Goal: Transaction & Acquisition: Purchase product/service

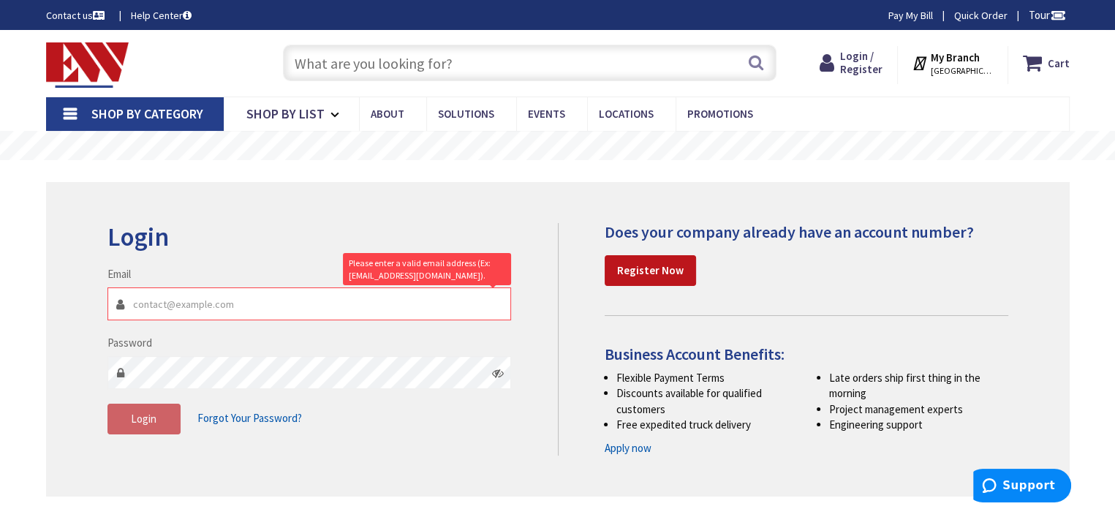
type input "t"
type input "[STREET_ADDRESS]"
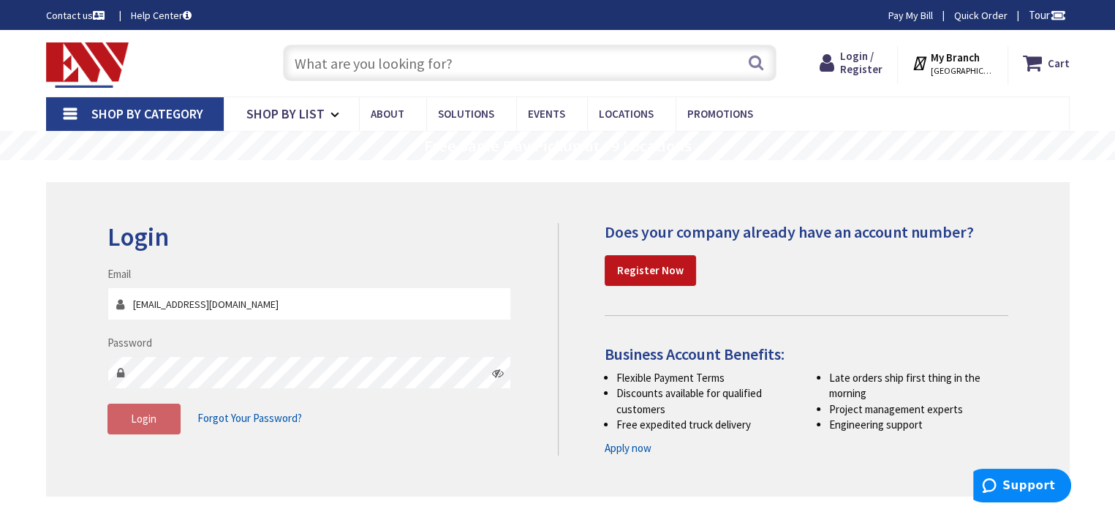
type input "[EMAIL_ADDRESS][DOMAIN_NAME]"
click at [153, 415] on span "Login" at bounding box center [144, 419] width 26 height 14
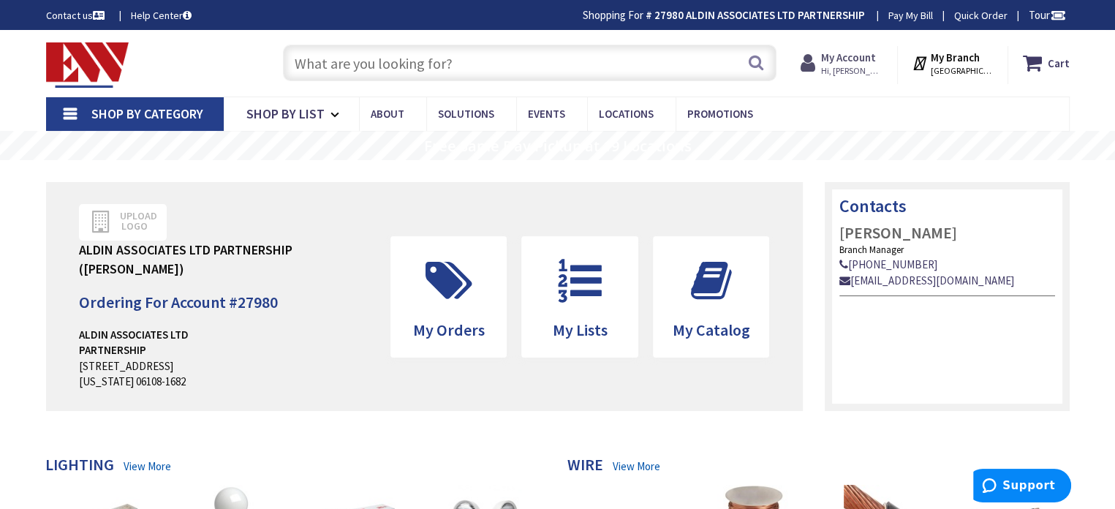
click at [863, 65] on span "Hi, [PERSON_NAME]" at bounding box center [852, 71] width 62 height 12
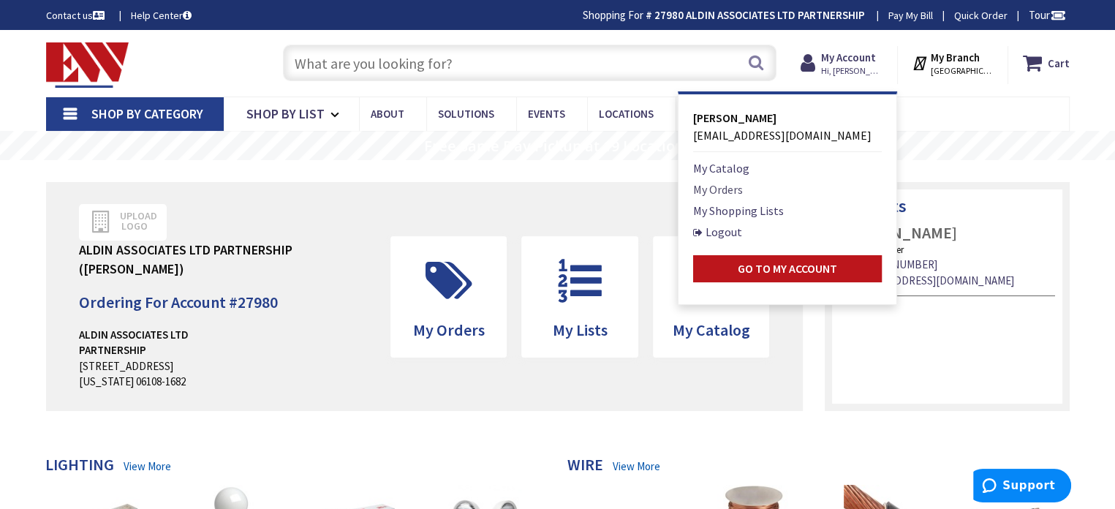
click at [743, 189] on link "My Orders" at bounding box center [718, 190] width 50 height 18
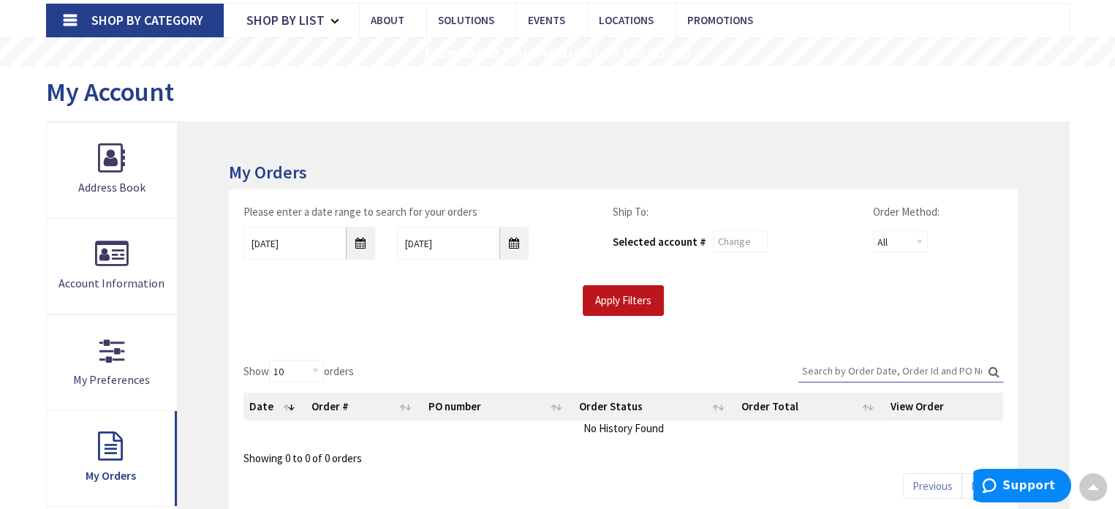
scroll to position [73, 0]
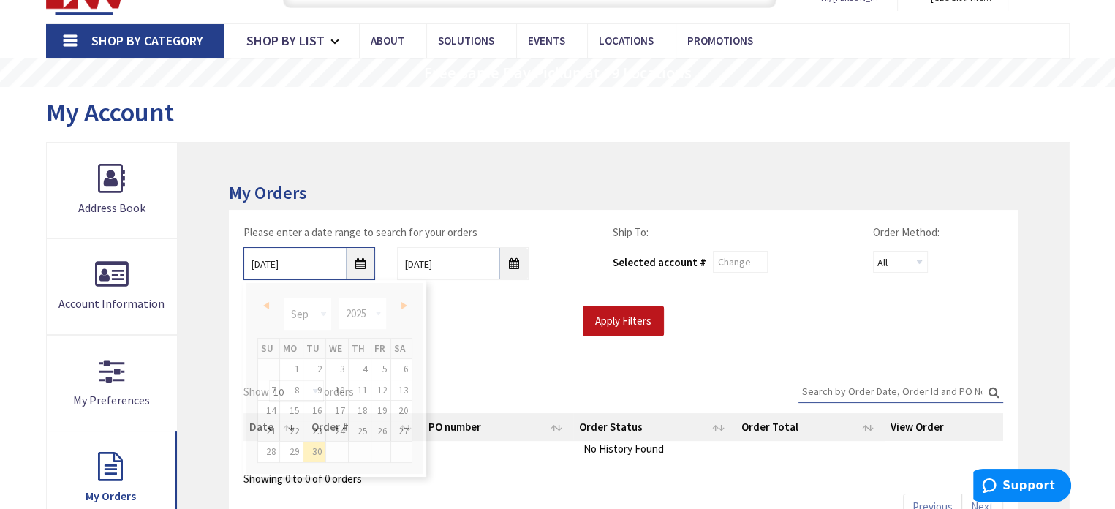
click at [355, 268] on input "9/30/2025" at bounding box center [309, 263] width 132 height 33
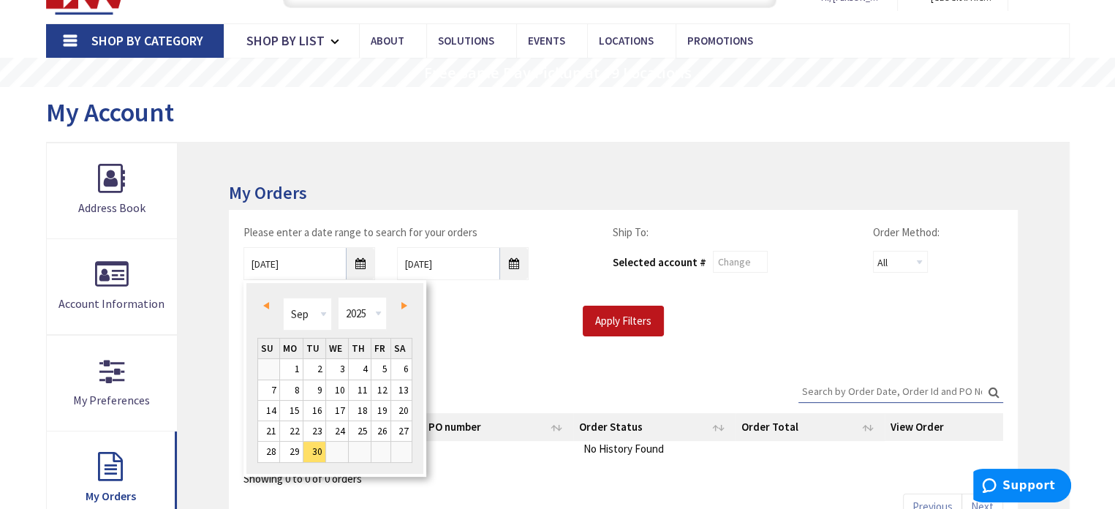
click at [265, 305] on span "Prev" at bounding box center [266, 305] width 6 height 7
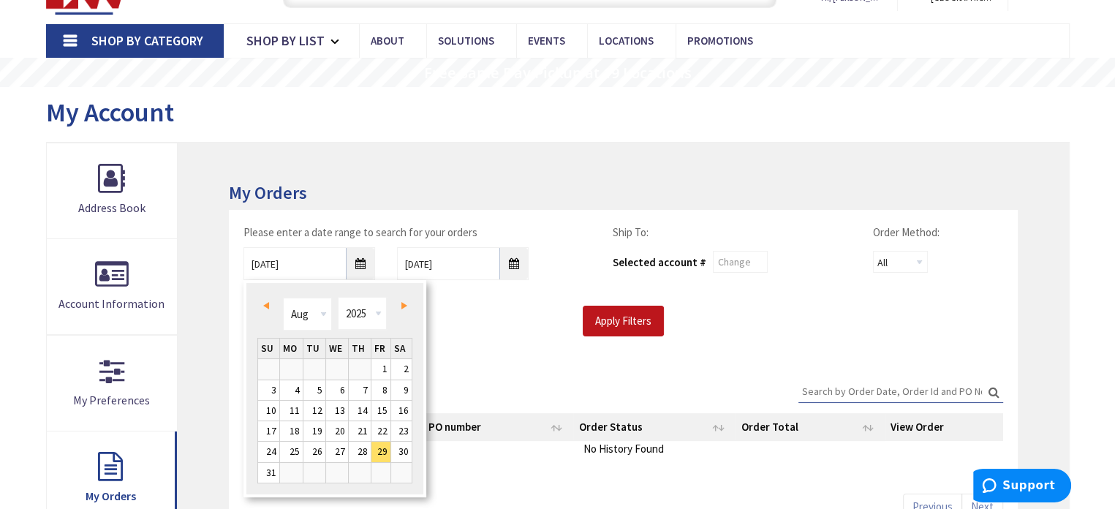
click at [265, 305] on span "Prev" at bounding box center [266, 305] width 6 height 7
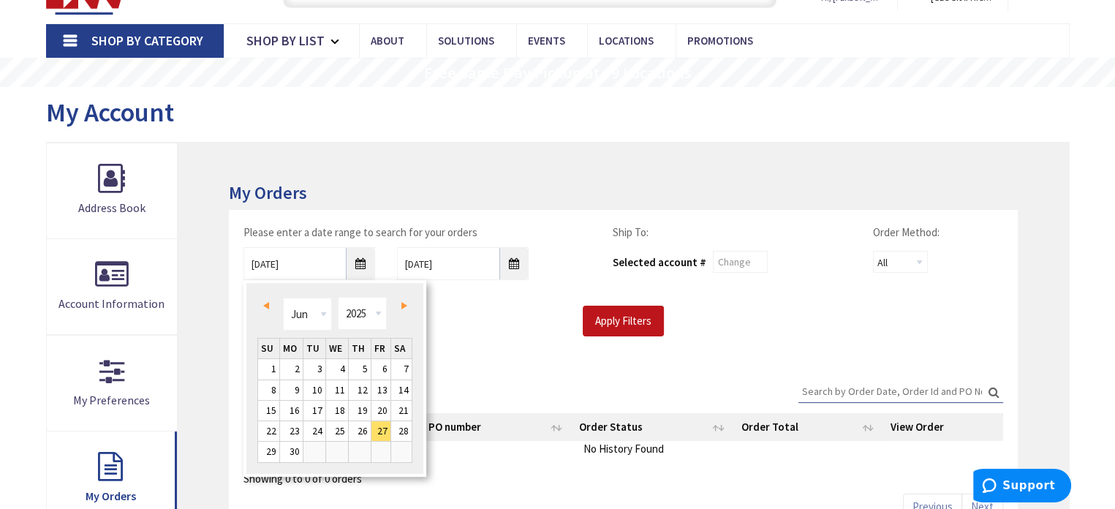
click at [265, 305] on span "Prev" at bounding box center [266, 305] width 6 height 7
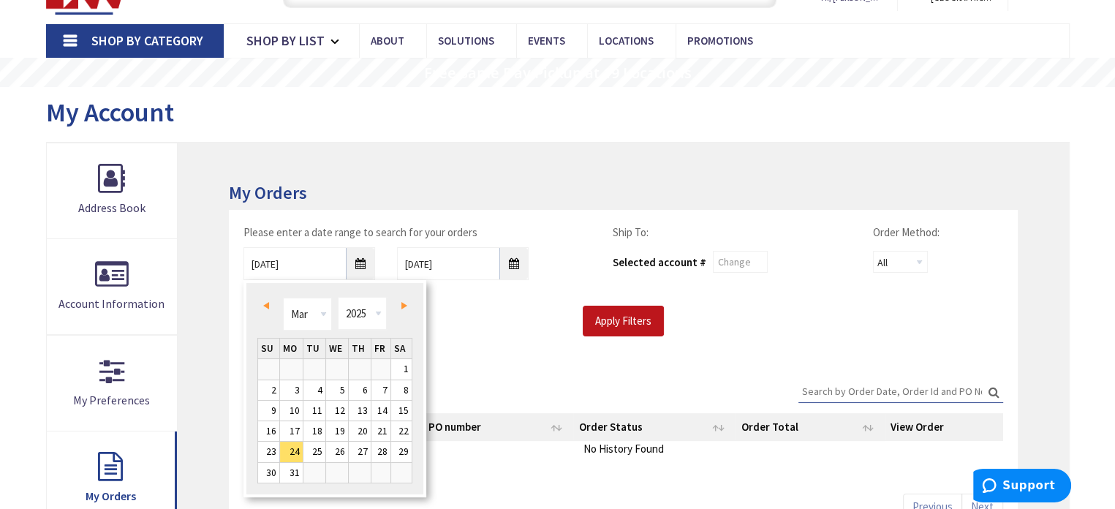
click at [265, 305] on span "Prev" at bounding box center [266, 305] width 6 height 7
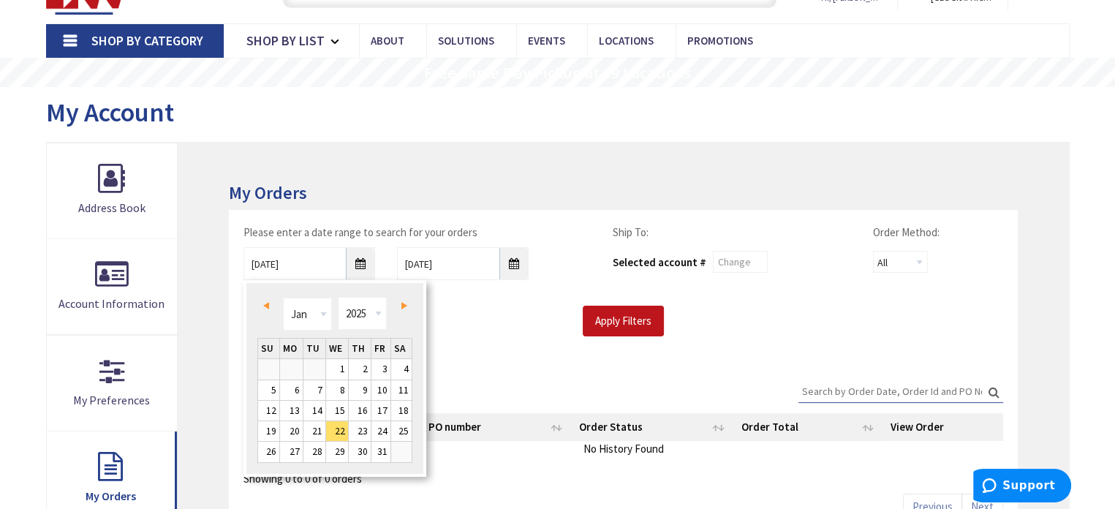
click at [265, 305] on span "Prev" at bounding box center [266, 305] width 6 height 7
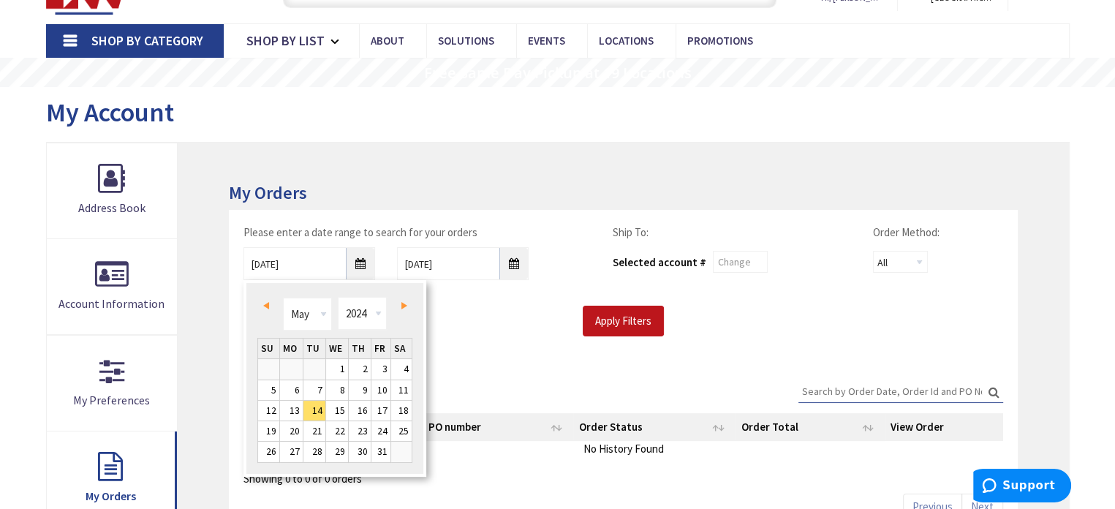
click at [265, 305] on span "Prev" at bounding box center [266, 305] width 6 height 7
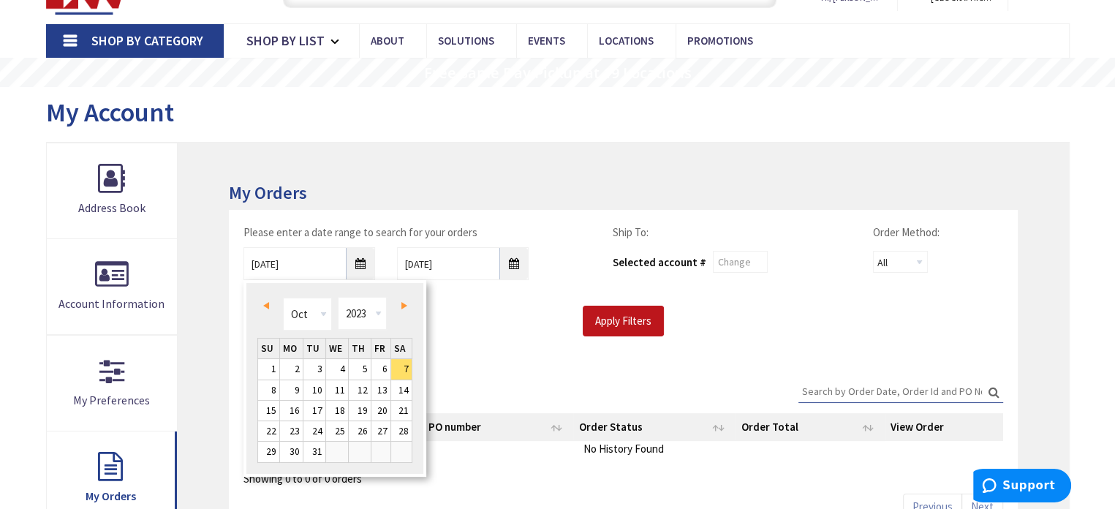
click at [265, 305] on span "Prev" at bounding box center [266, 305] width 6 height 7
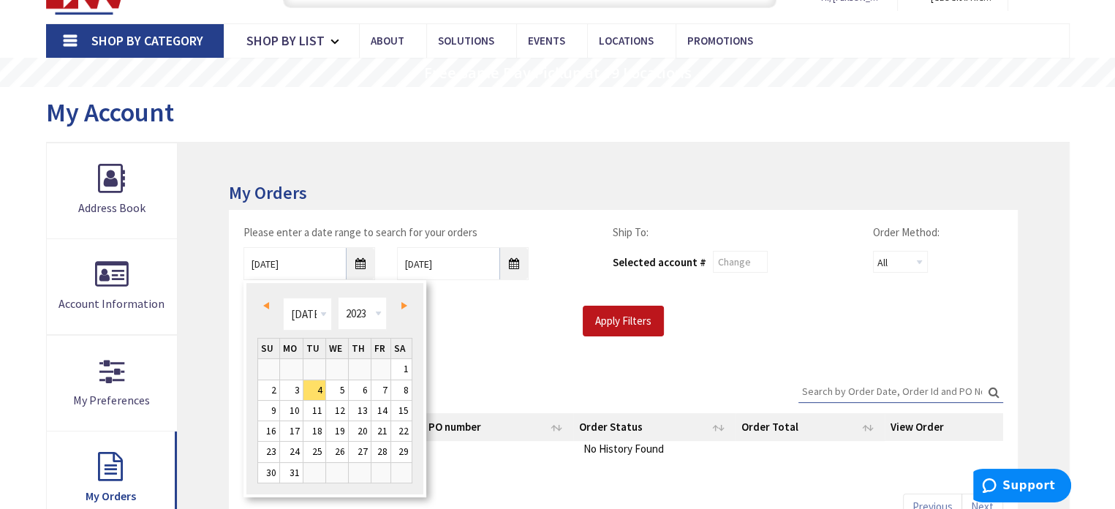
click at [265, 305] on span "Prev" at bounding box center [266, 305] width 6 height 7
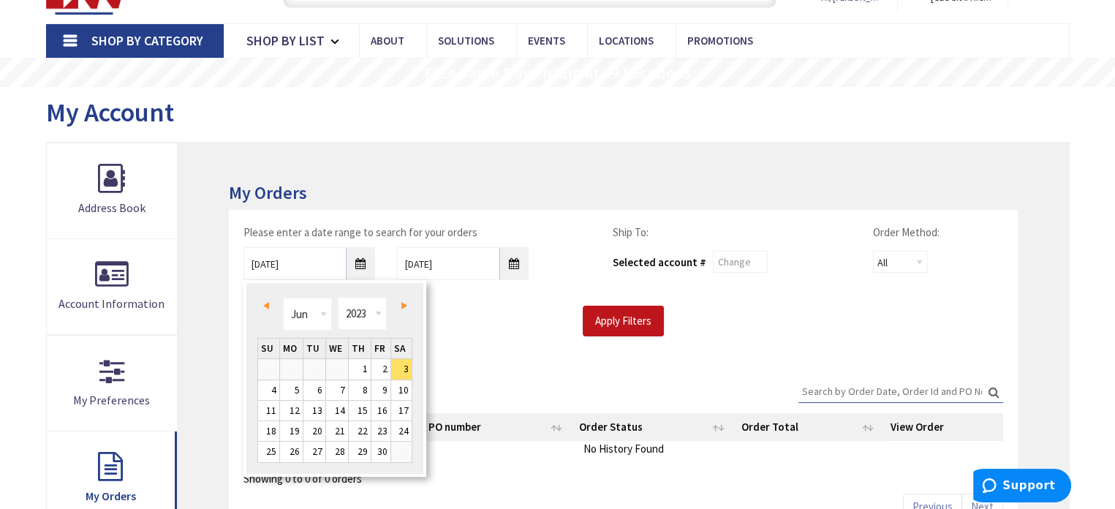
click at [265, 305] on span "Prev" at bounding box center [266, 305] width 6 height 7
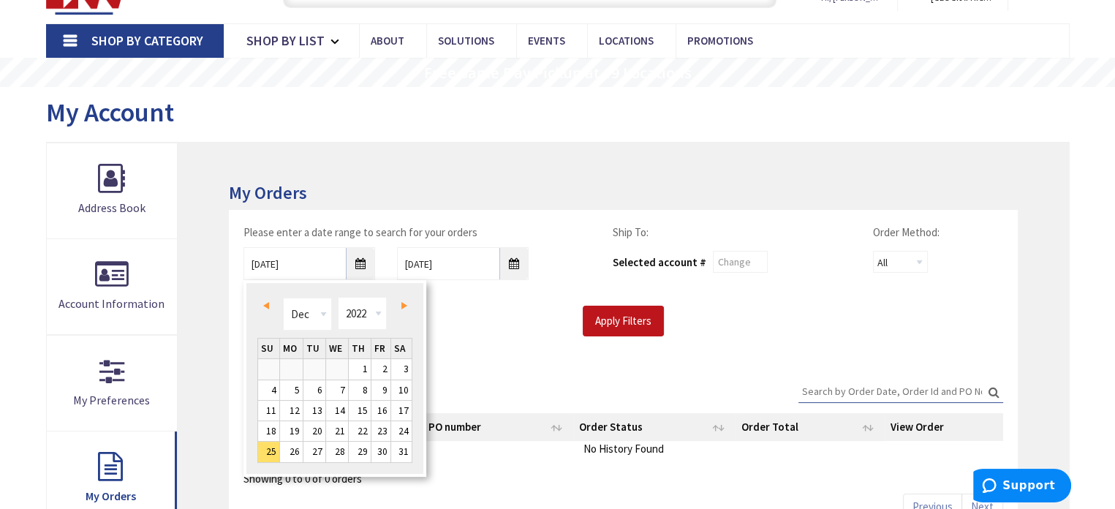
click at [265, 305] on span "Prev" at bounding box center [266, 305] width 6 height 7
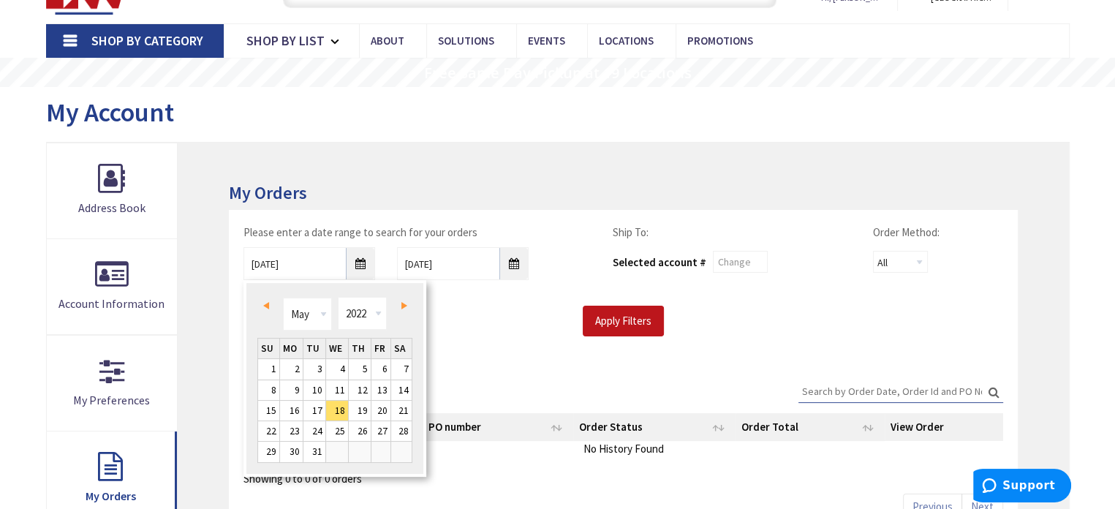
click at [265, 305] on span "Prev" at bounding box center [266, 305] width 6 height 7
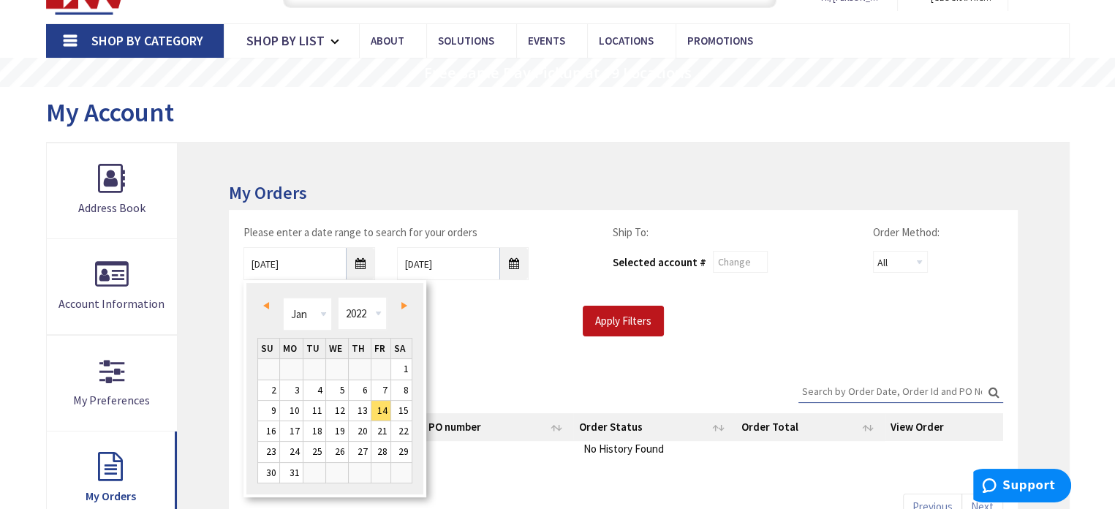
click at [265, 305] on span "Prev" at bounding box center [266, 305] width 6 height 7
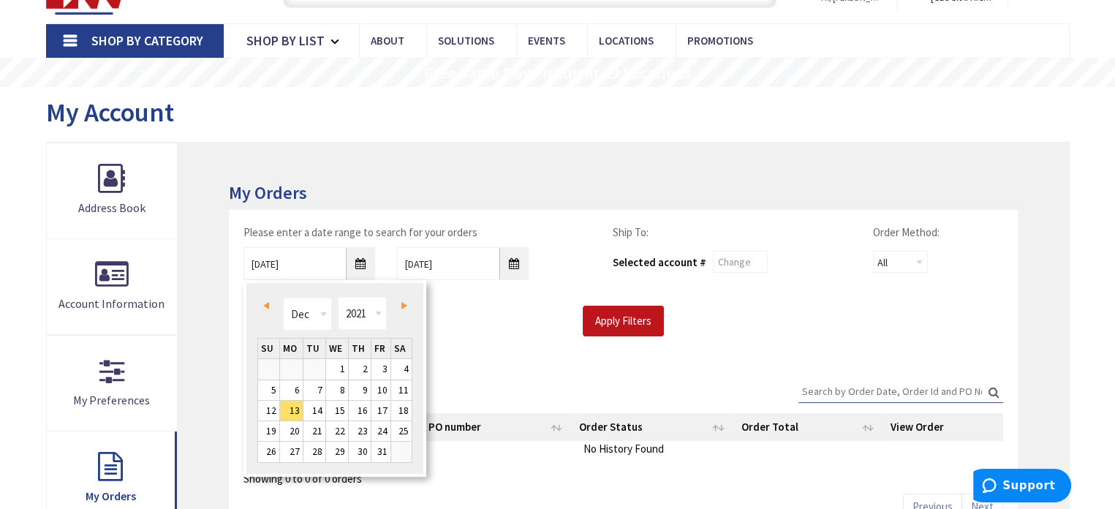
click at [401, 303] on span "Next" at bounding box center [404, 305] width 6 height 7
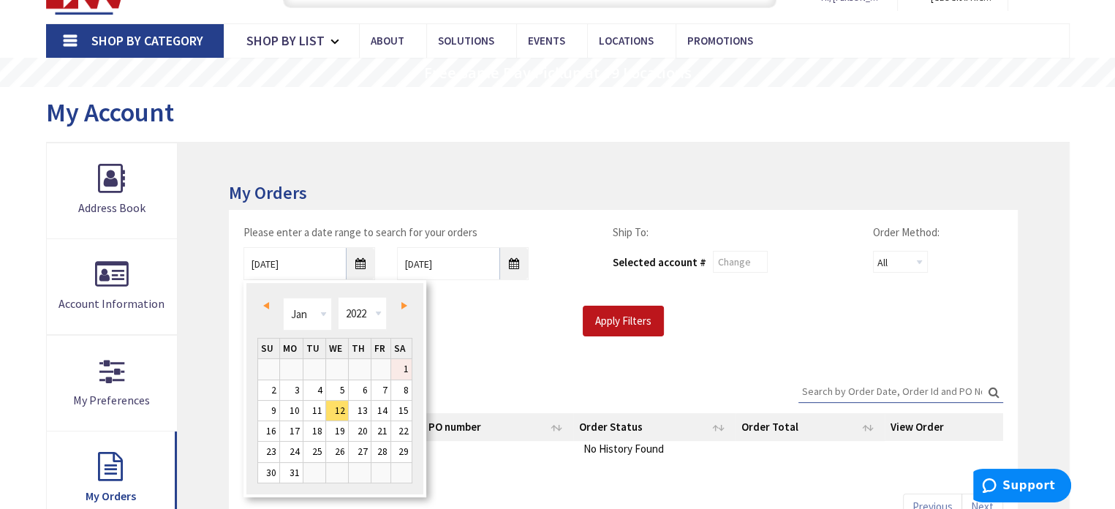
click at [403, 368] on link "1" at bounding box center [401, 369] width 20 height 20
type input "01/01/2022"
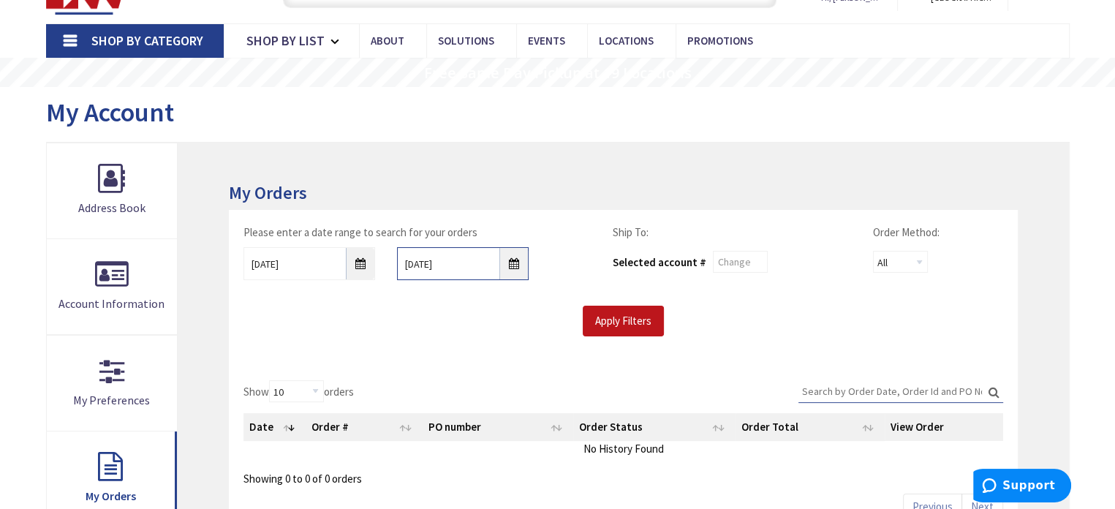
click at [515, 264] on input "10/7/2025" at bounding box center [463, 263] width 132 height 33
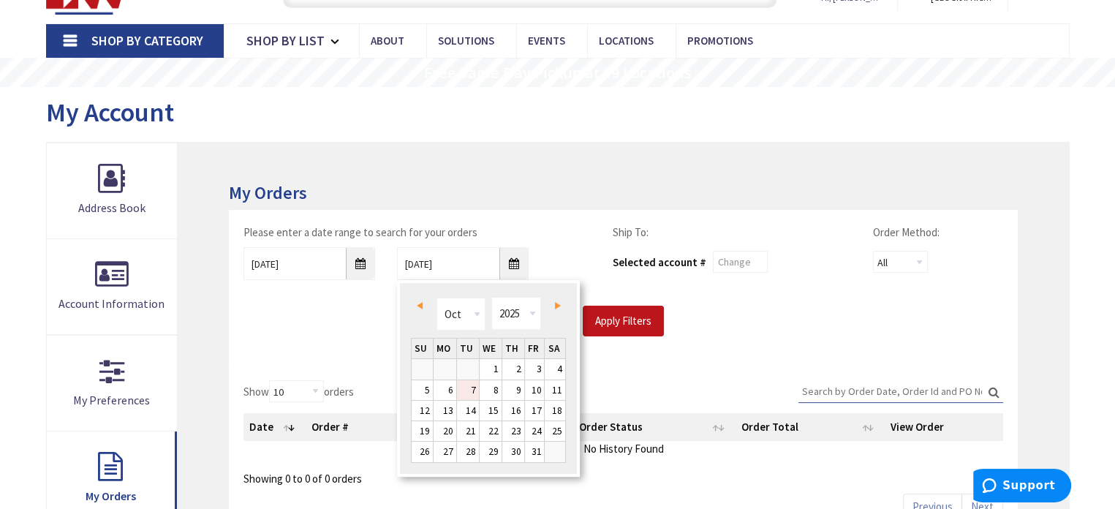
click at [422, 305] on span "Prev" at bounding box center [420, 305] width 6 height 7
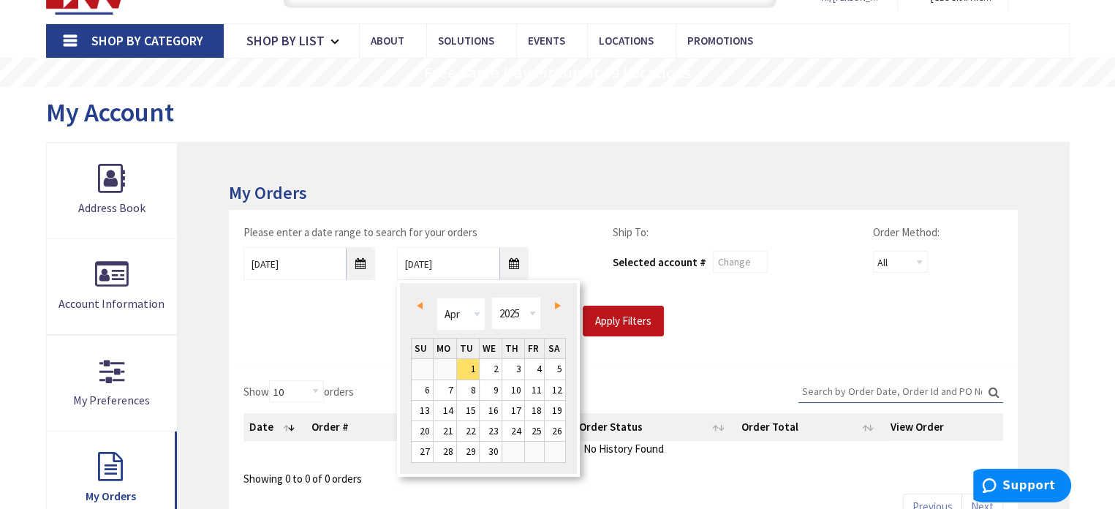
click at [422, 305] on span "Prev" at bounding box center [420, 305] width 6 height 7
click at [420, 303] on span "Prev" at bounding box center [420, 305] width 6 height 7
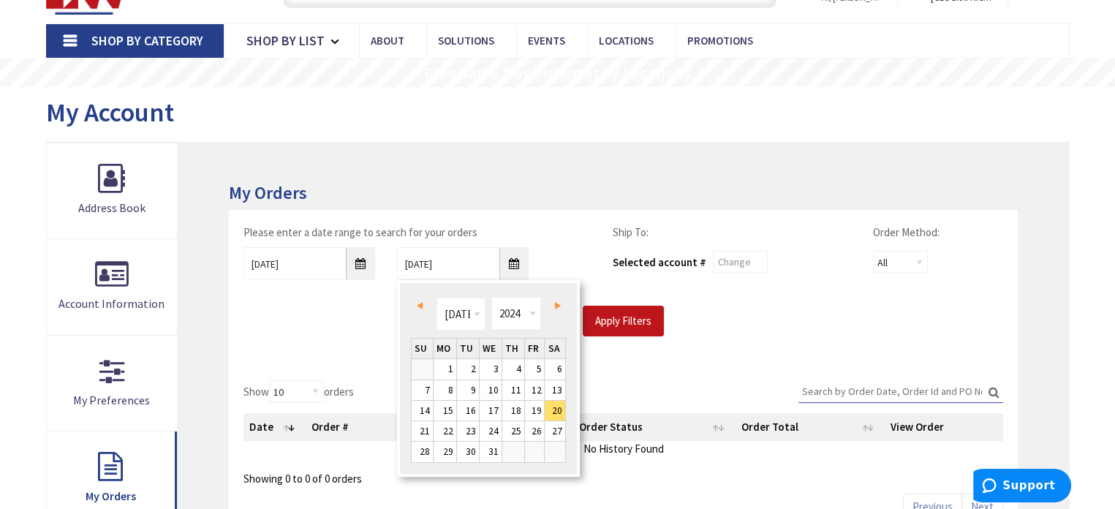
click at [420, 303] on span "Prev" at bounding box center [420, 305] width 6 height 7
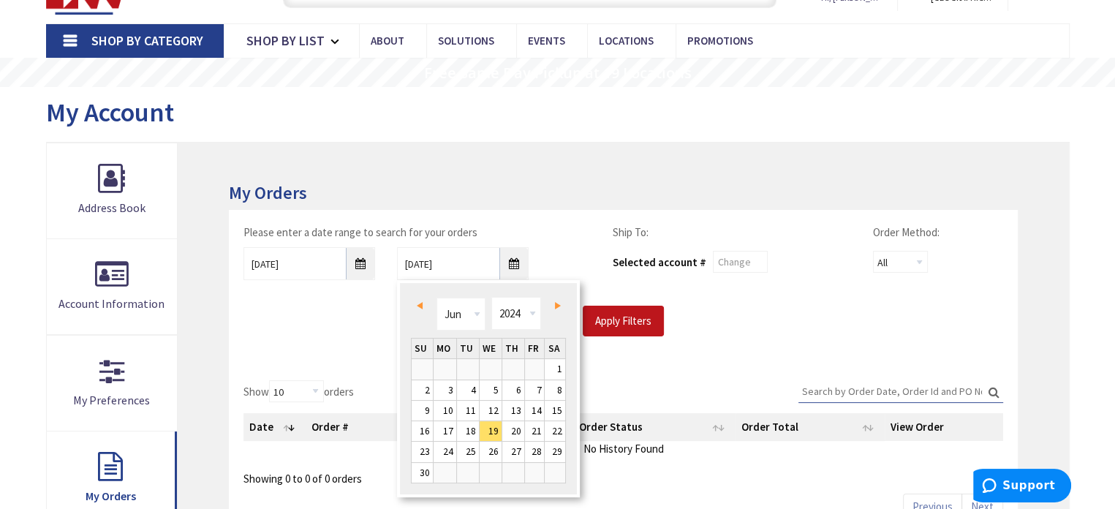
click at [420, 303] on span "Prev" at bounding box center [420, 305] width 6 height 7
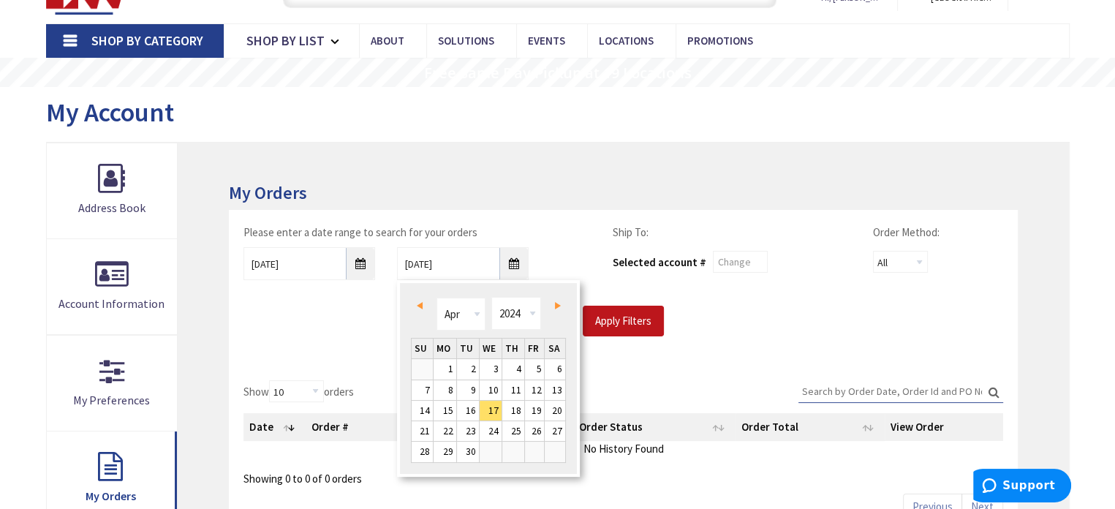
click at [420, 303] on span "Prev" at bounding box center [420, 305] width 6 height 7
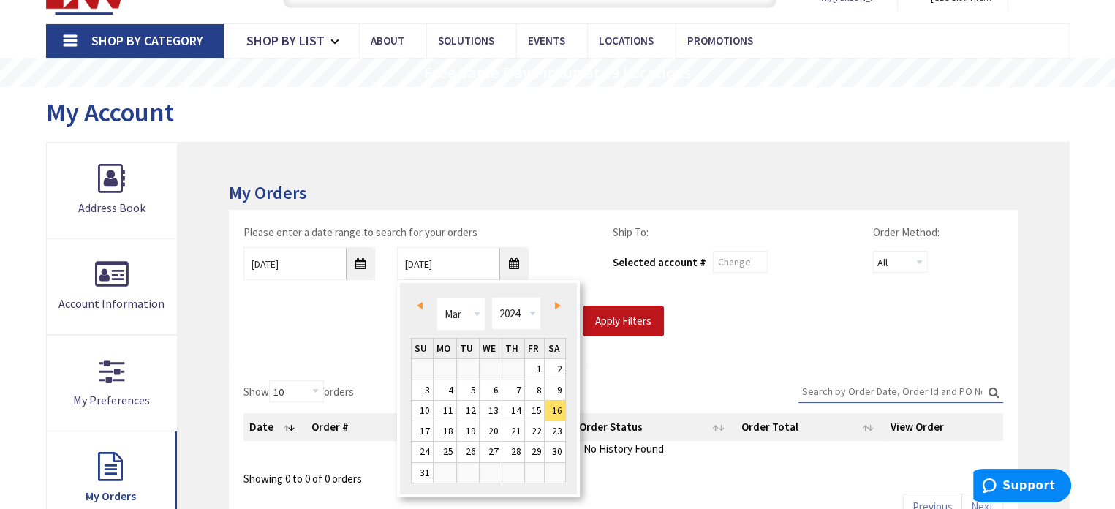
click at [420, 303] on span "Prev" at bounding box center [420, 305] width 6 height 7
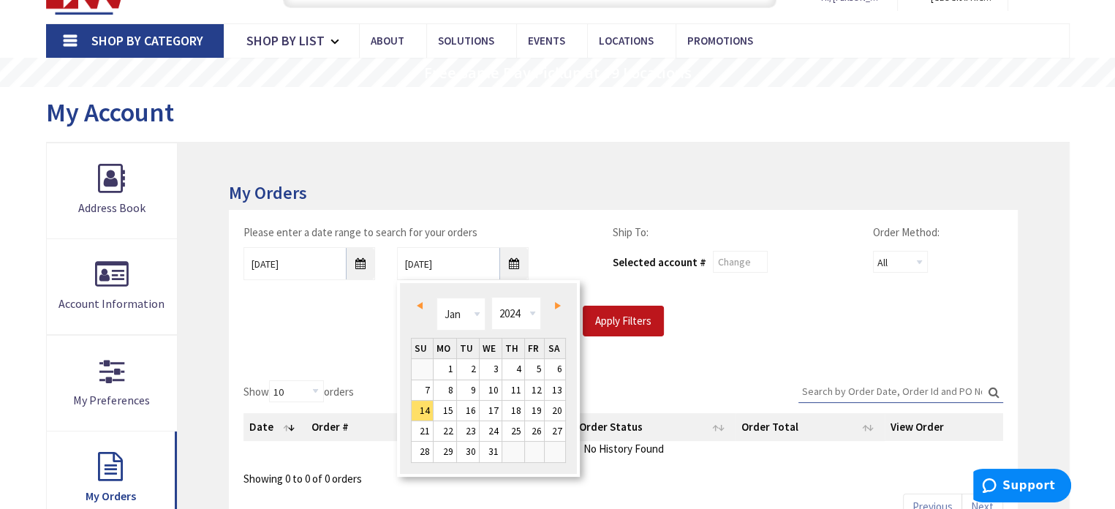
click at [420, 303] on span "Prev" at bounding box center [420, 305] width 6 height 7
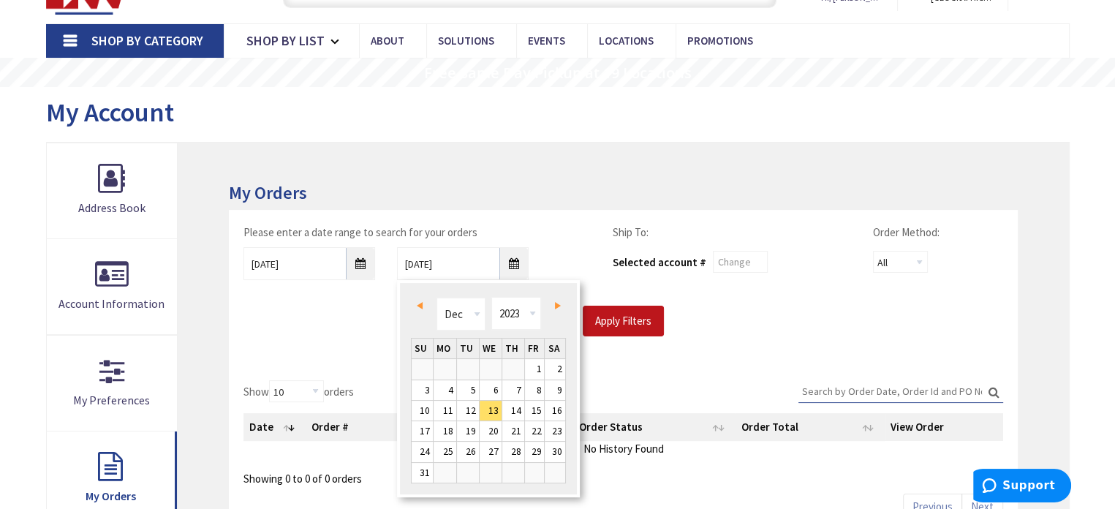
click at [420, 303] on span "Prev" at bounding box center [420, 305] width 6 height 7
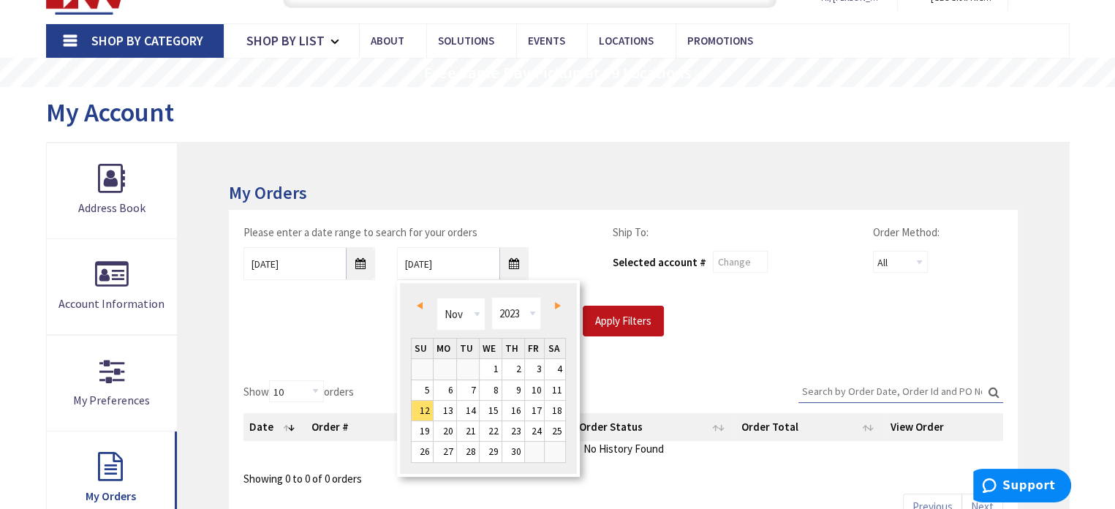
click at [420, 303] on span "Prev" at bounding box center [420, 305] width 6 height 7
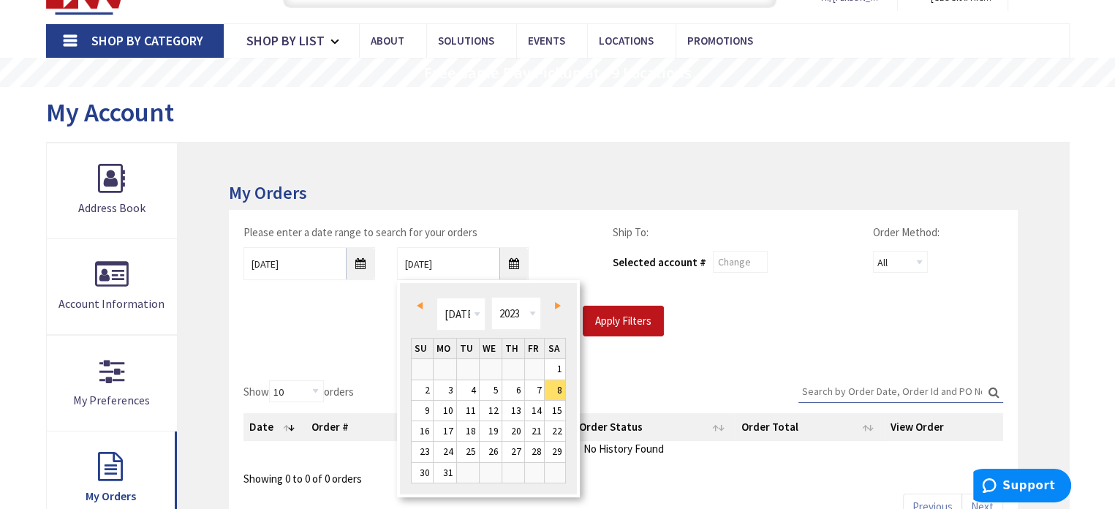
click at [420, 303] on span "Prev" at bounding box center [420, 305] width 6 height 7
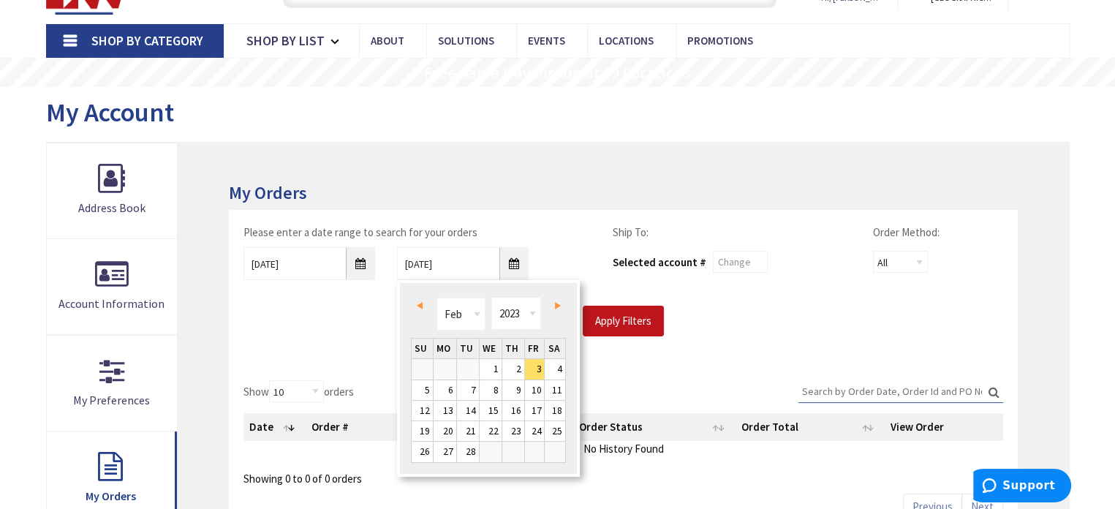
click at [420, 303] on span "Prev" at bounding box center [420, 305] width 6 height 7
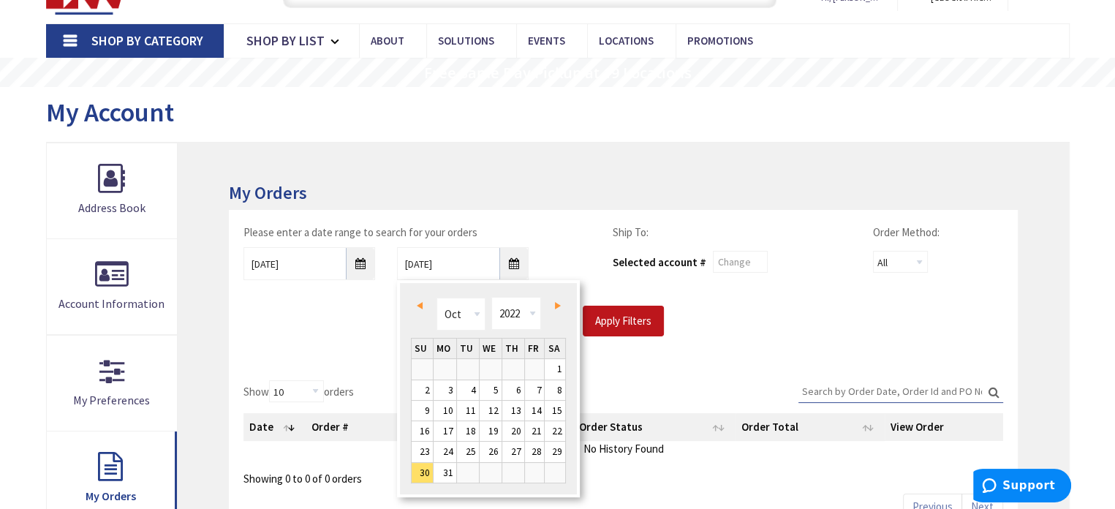
click at [420, 303] on span "Prev" at bounding box center [420, 305] width 6 height 7
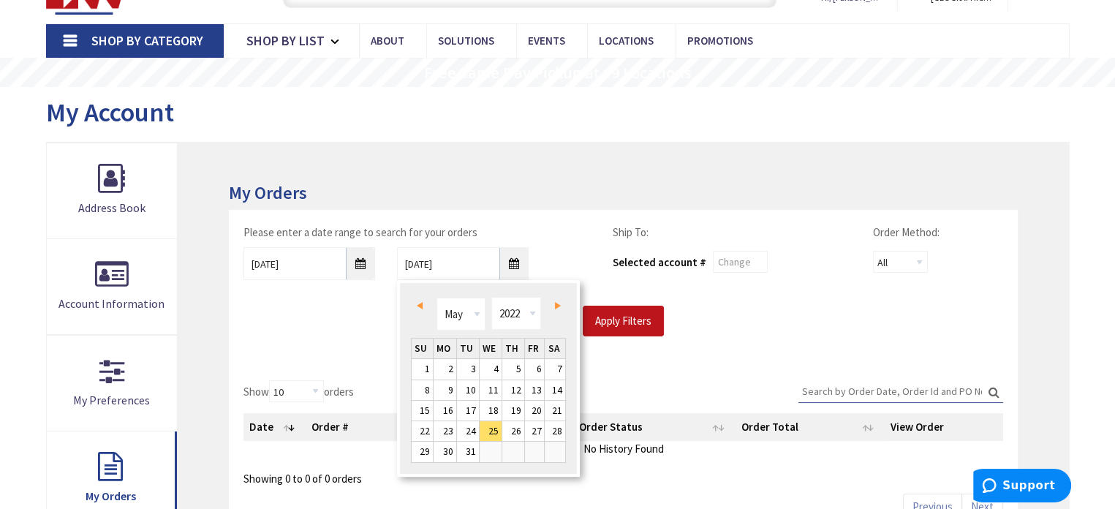
click at [420, 303] on span "Prev" at bounding box center [420, 305] width 6 height 7
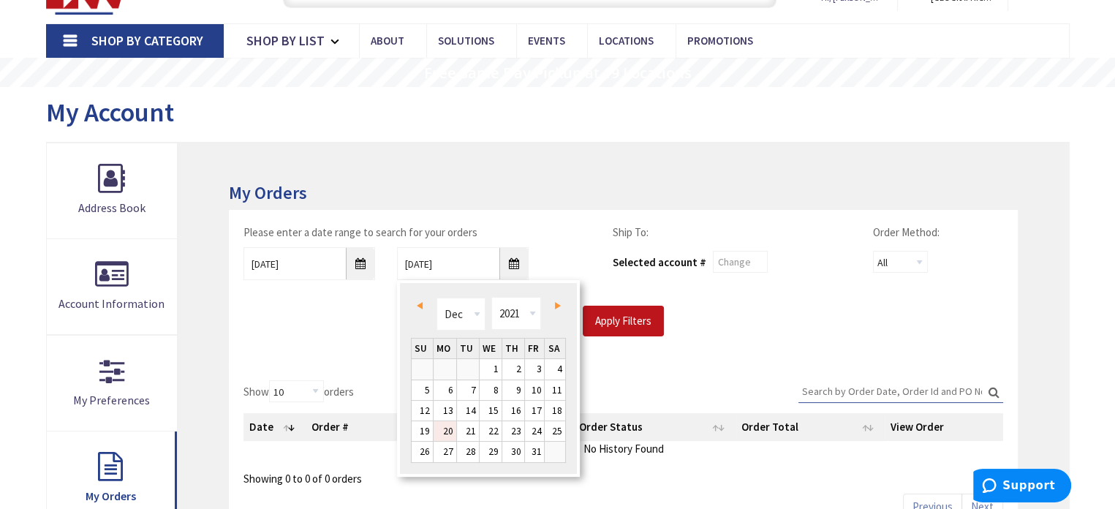
click at [450, 433] on link "20" at bounding box center [444, 431] width 23 height 20
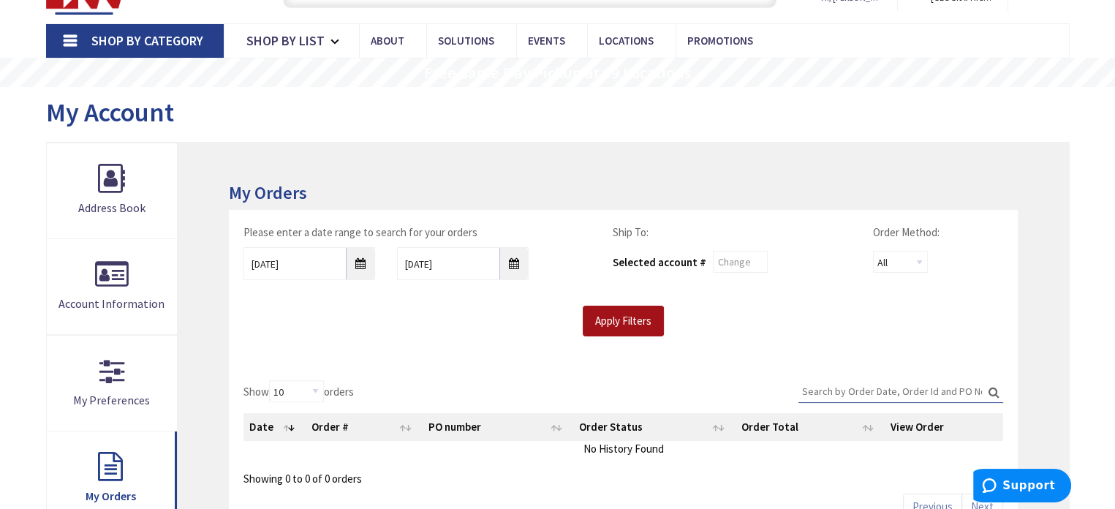
click at [638, 322] on input "Apply Filters" at bounding box center [623, 321] width 81 height 31
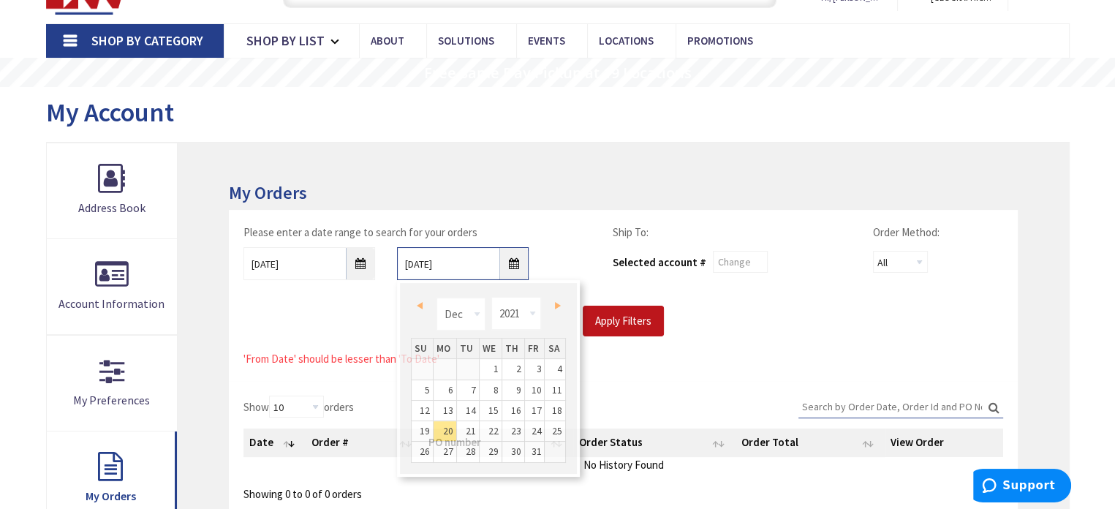
click at [515, 259] on input "12/20/2021" at bounding box center [463, 263] width 132 height 33
click at [556, 306] on span "Next" at bounding box center [558, 305] width 6 height 7
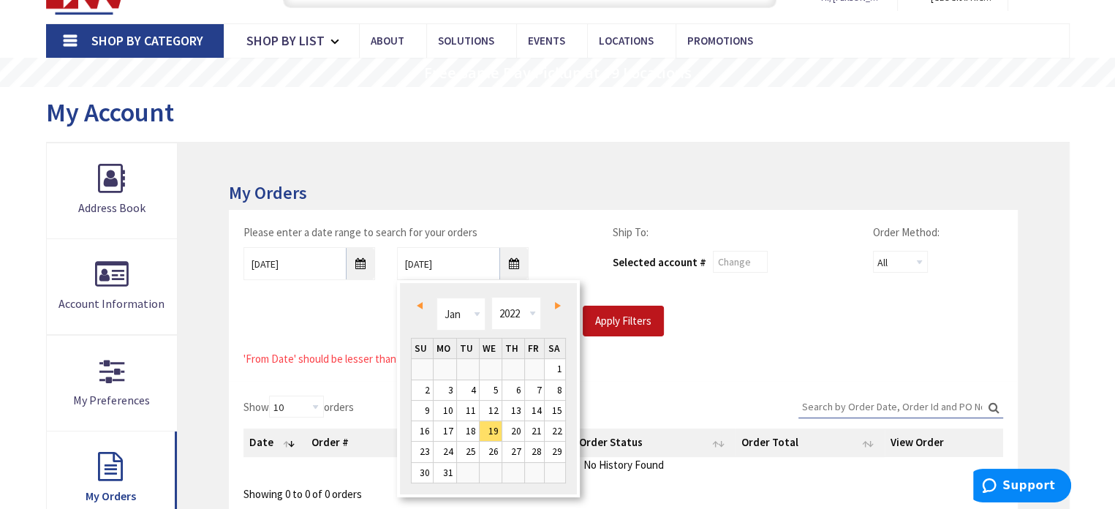
click at [556, 306] on span "Next" at bounding box center [558, 305] width 6 height 7
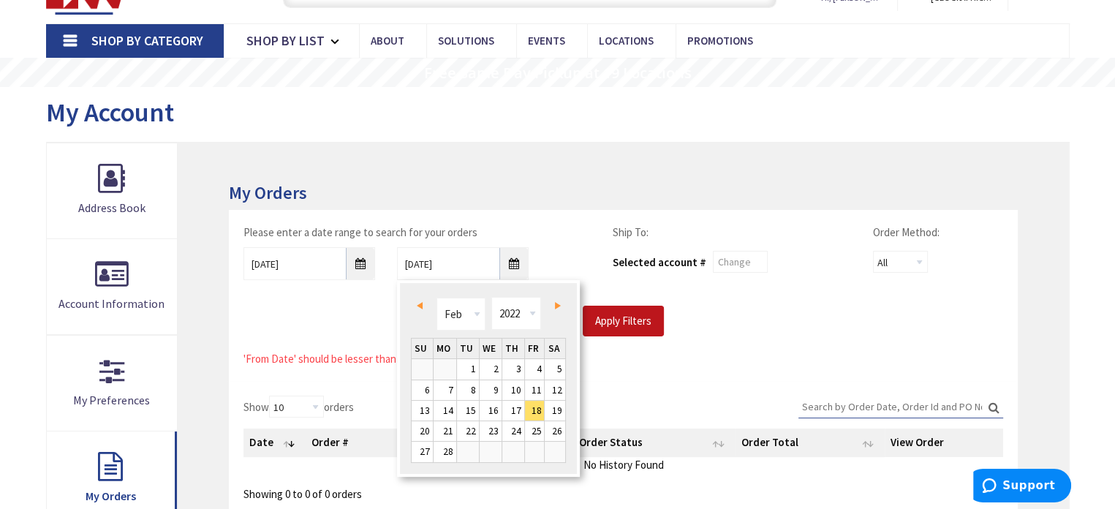
click at [556, 306] on span "Next" at bounding box center [558, 305] width 6 height 7
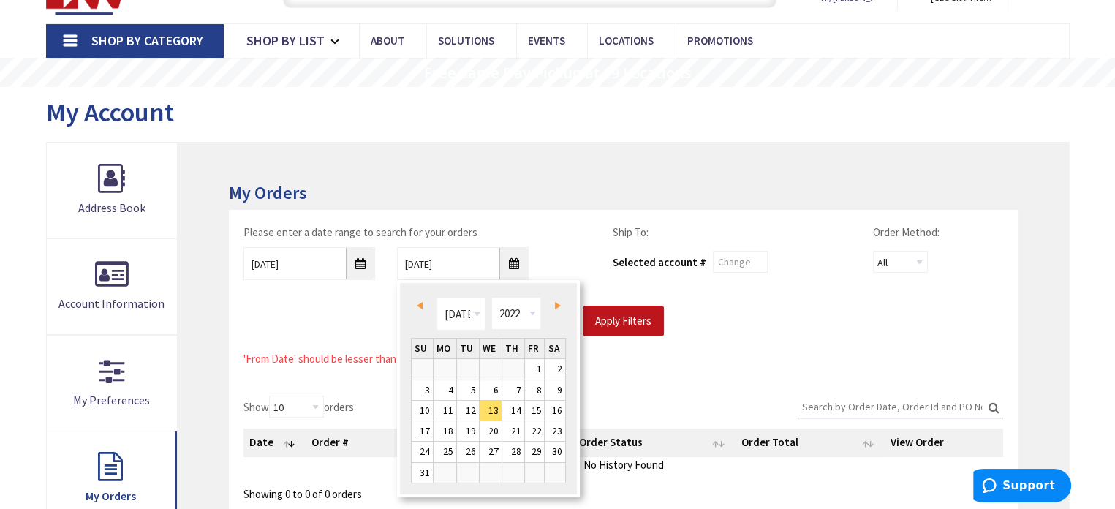
click at [556, 306] on span "Next" at bounding box center [558, 305] width 6 height 7
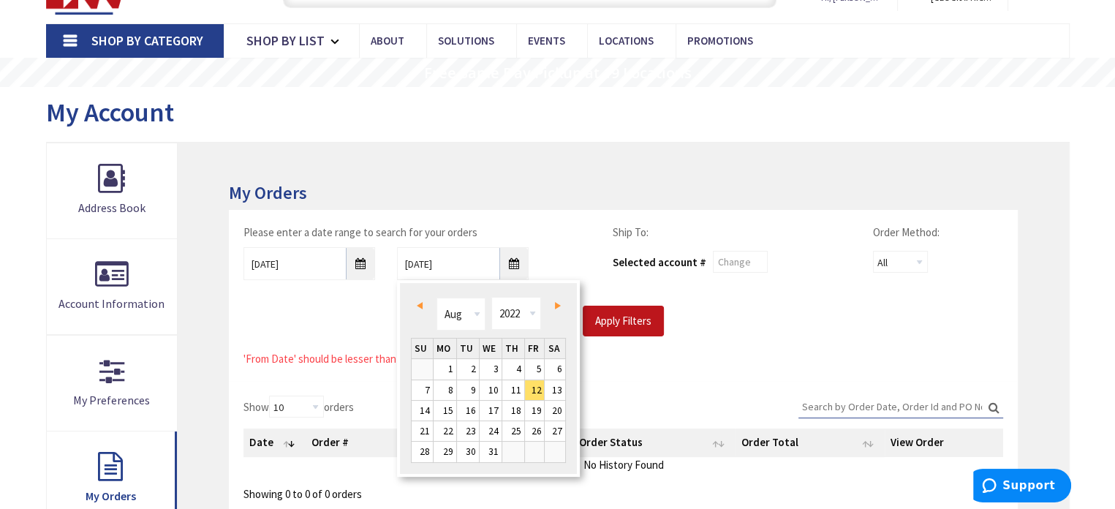
click at [556, 306] on span "Next" at bounding box center [558, 305] width 6 height 7
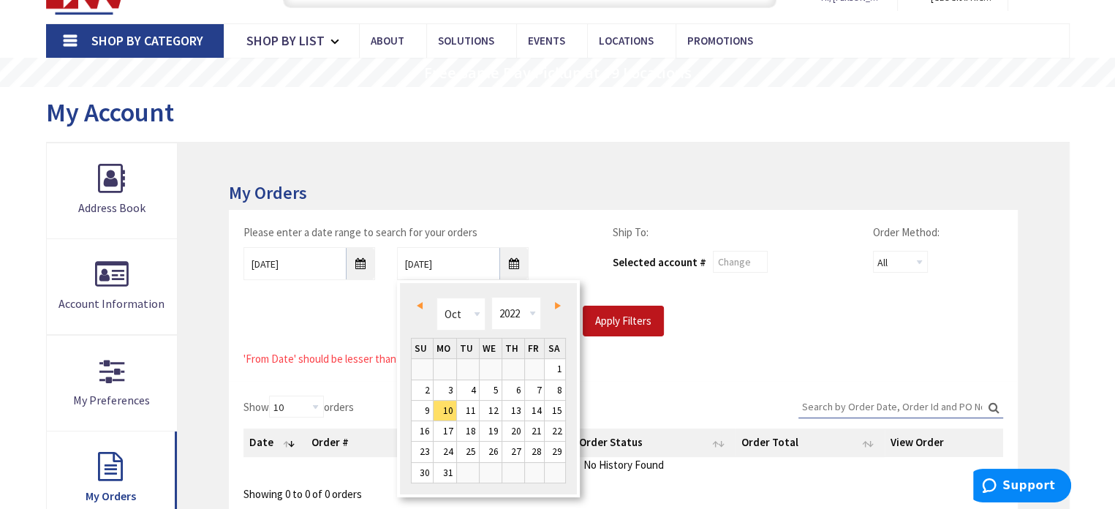
click at [556, 306] on span "Next" at bounding box center [558, 305] width 6 height 7
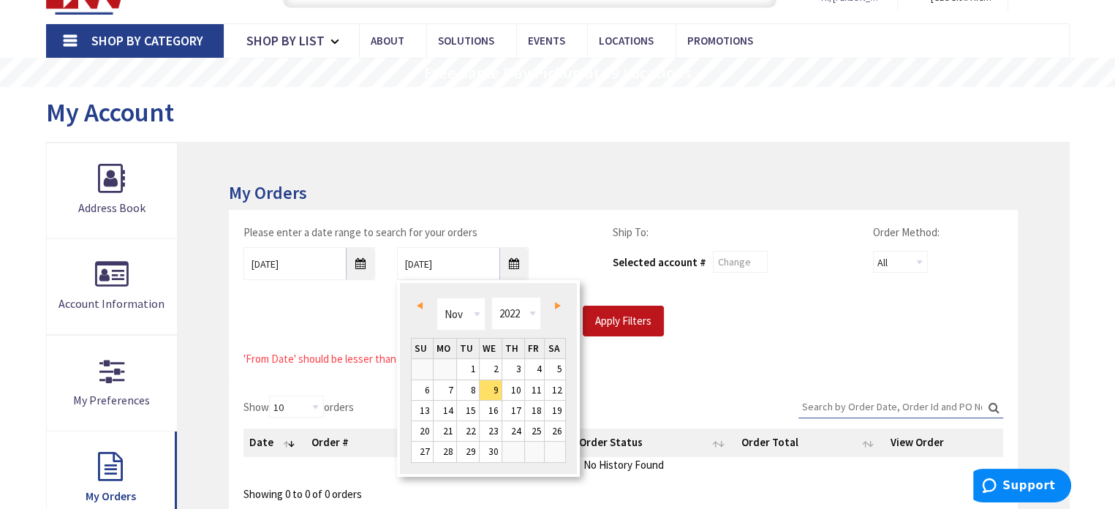
click at [556, 306] on span "Next" at bounding box center [558, 305] width 6 height 7
type input "12/08/2022"
click at [513, 390] on link "8" at bounding box center [513, 390] width 22 height 20
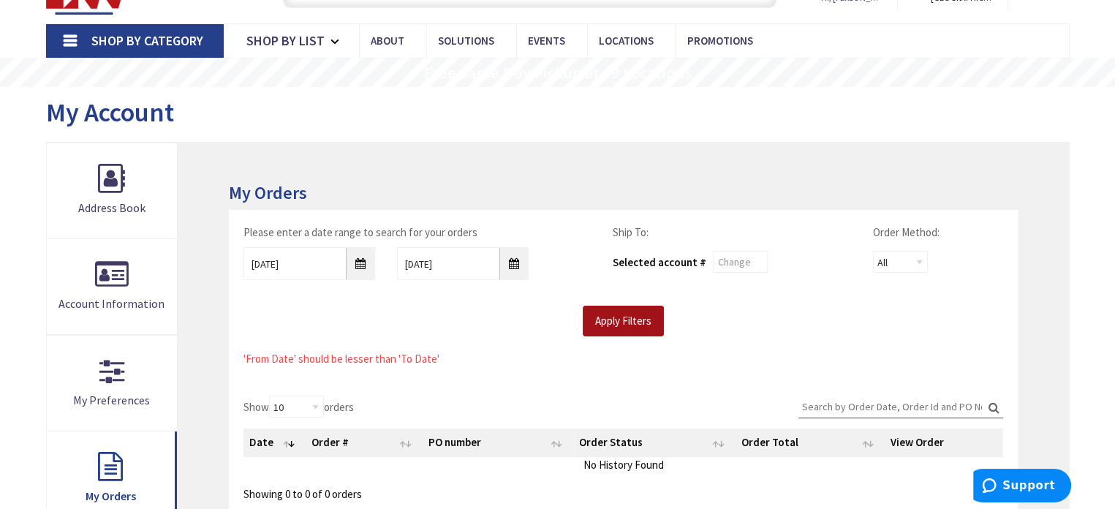
click at [607, 317] on input "Apply Filters" at bounding box center [623, 321] width 81 height 31
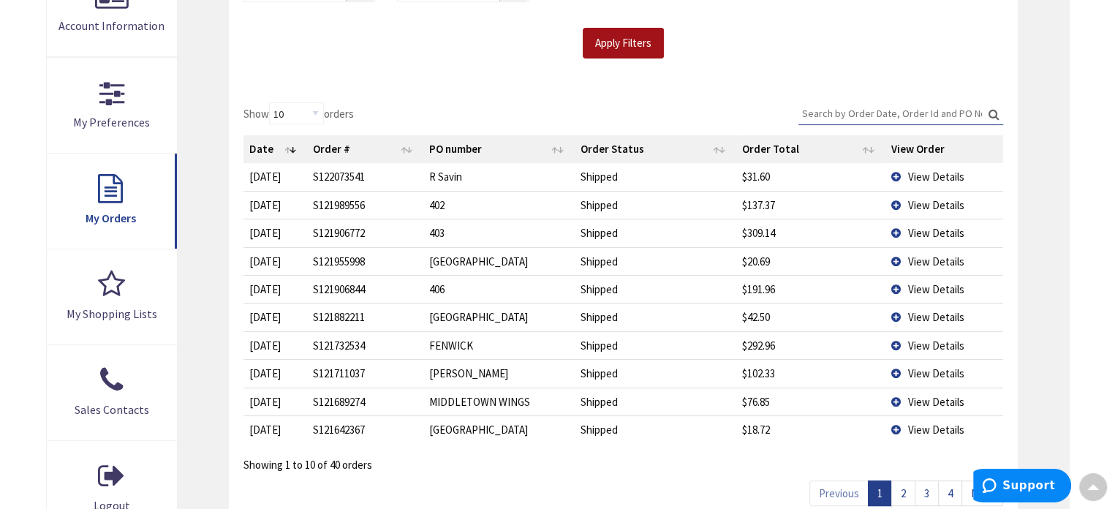
scroll to position [365, 0]
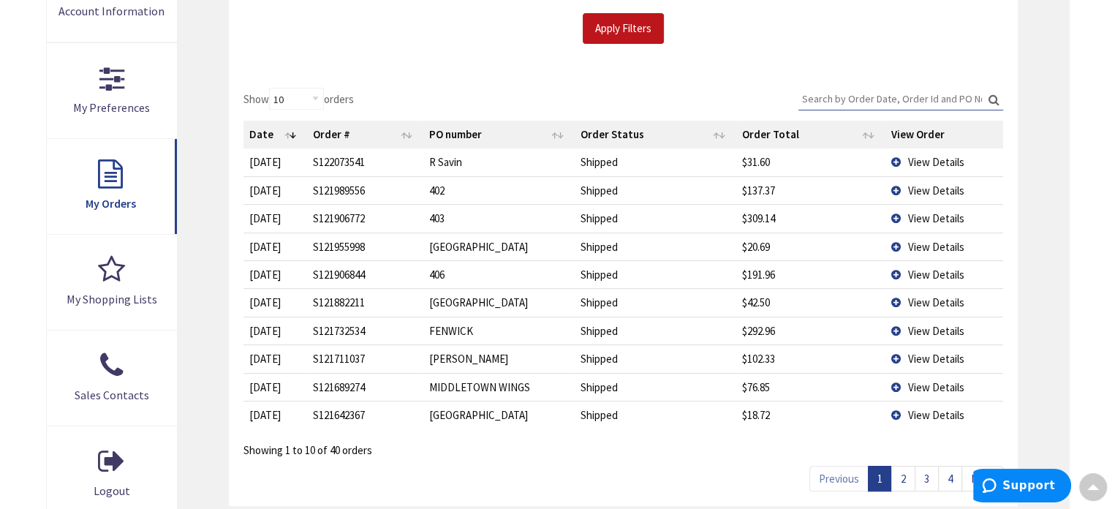
click at [918, 187] on span "View Details" at bounding box center [935, 190] width 56 height 14
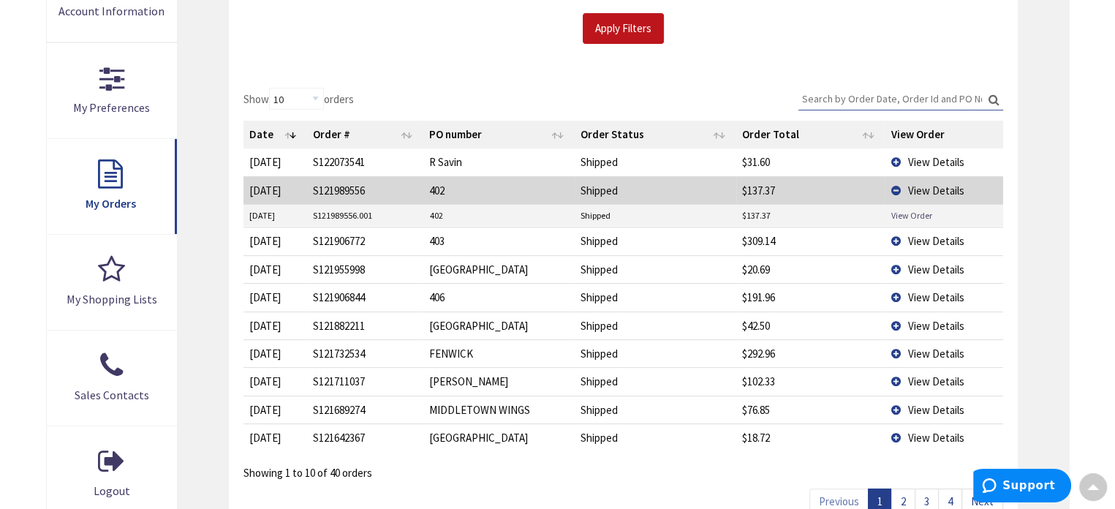
click at [911, 215] on link "View Order" at bounding box center [910, 215] width 41 height 12
click at [897, 183] on td "View Details" at bounding box center [943, 190] width 118 height 28
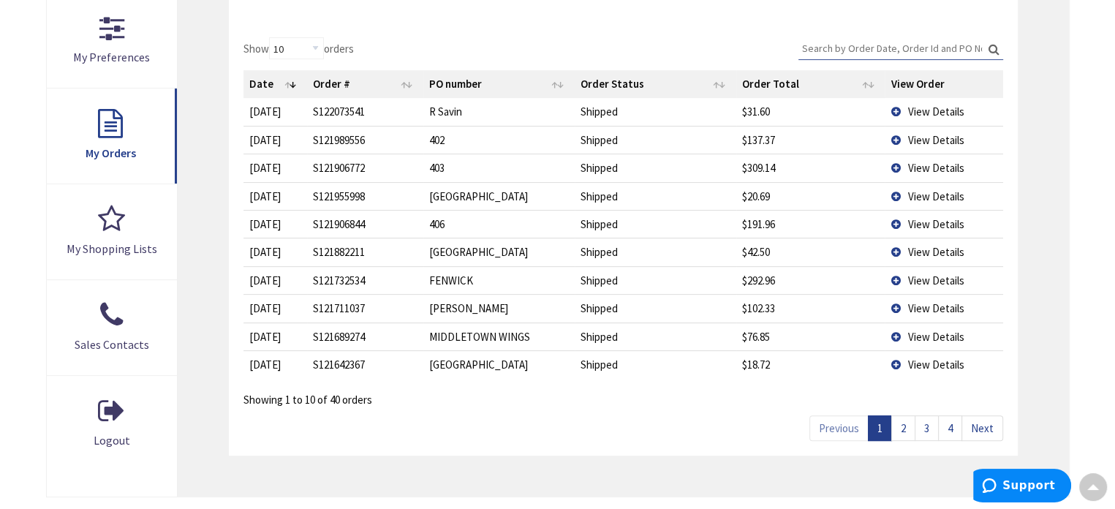
scroll to position [439, 0]
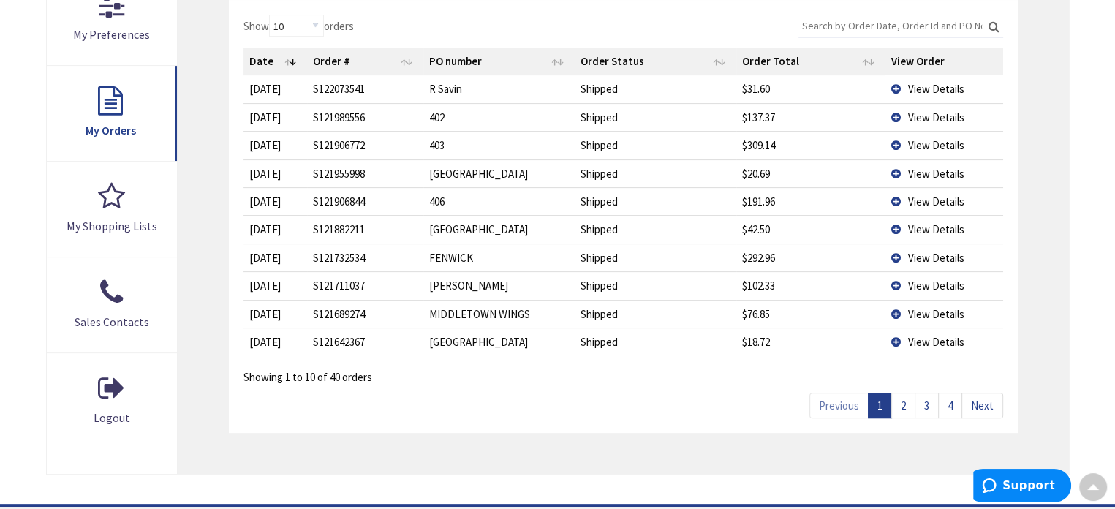
click at [906, 405] on link "2" at bounding box center [903, 406] width 24 height 26
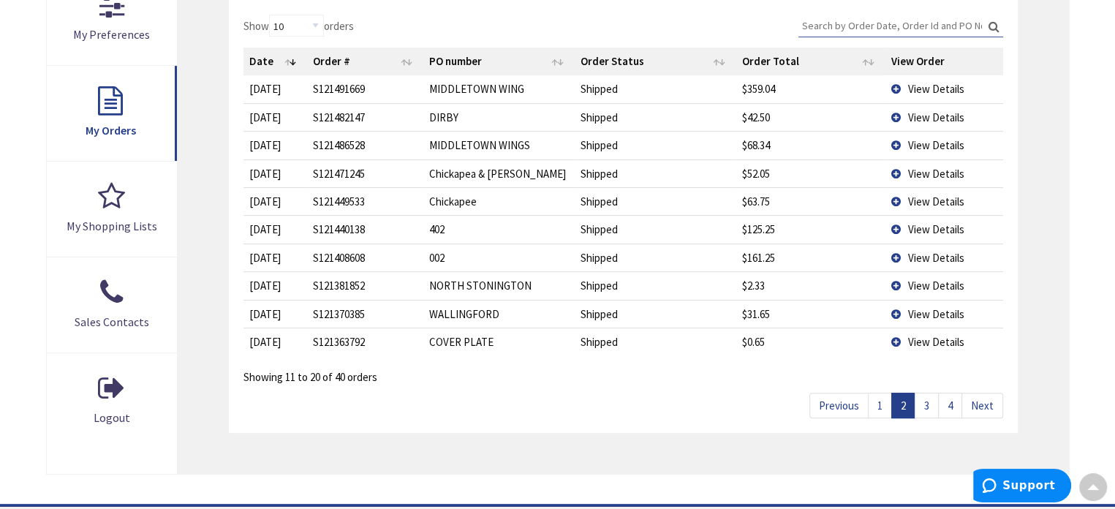
click at [898, 227] on td "View Details" at bounding box center [943, 229] width 118 height 28
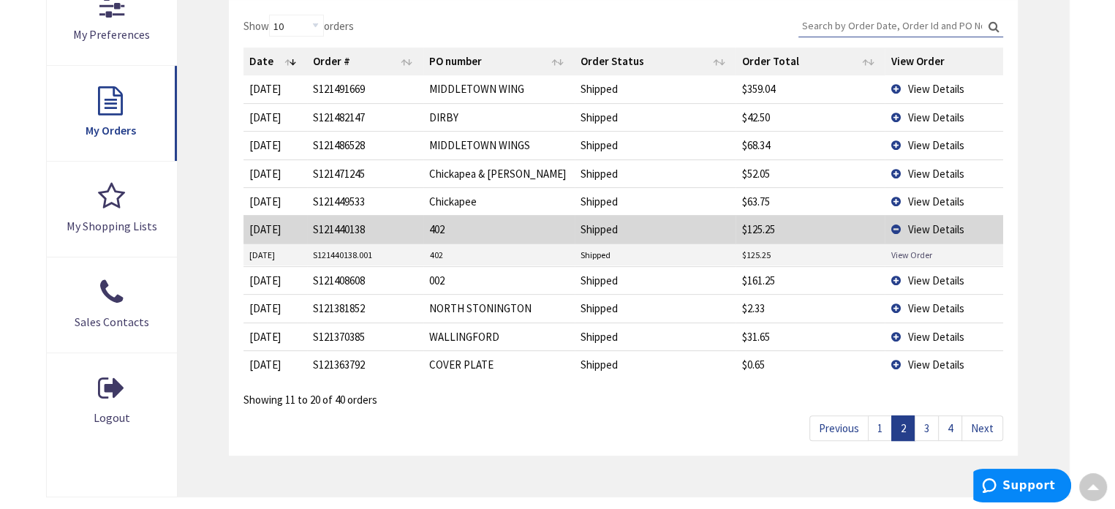
click at [909, 252] on link "View Order" at bounding box center [910, 255] width 41 height 12
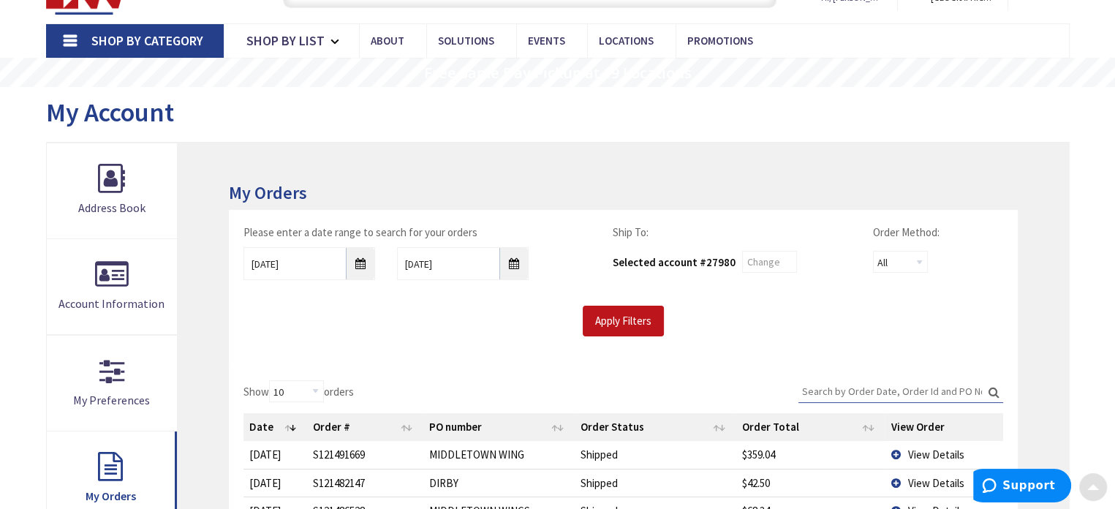
scroll to position [0, 0]
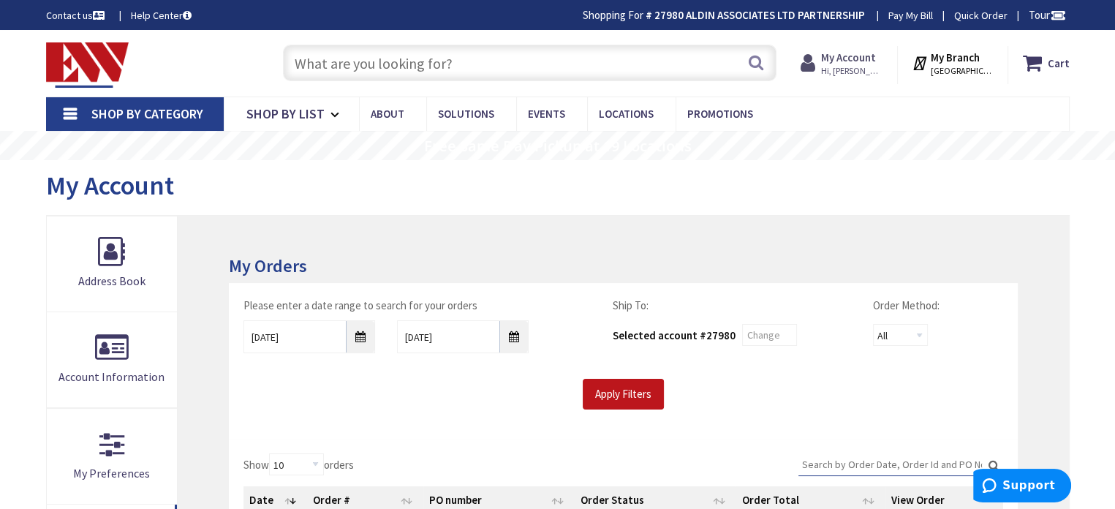
click at [860, 64] on strong "My Account" at bounding box center [848, 57] width 55 height 14
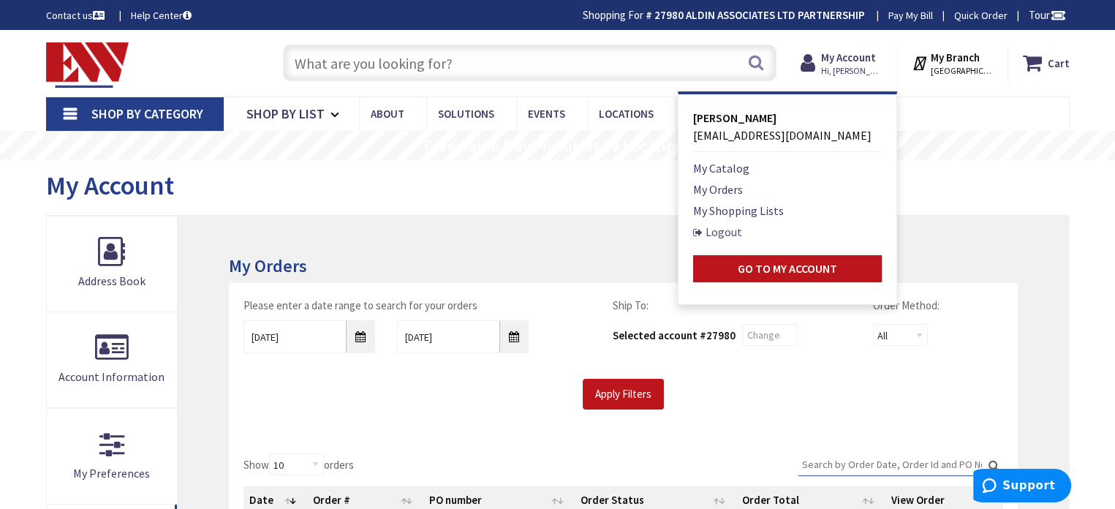
click at [742, 233] on link "Logout" at bounding box center [717, 232] width 49 height 18
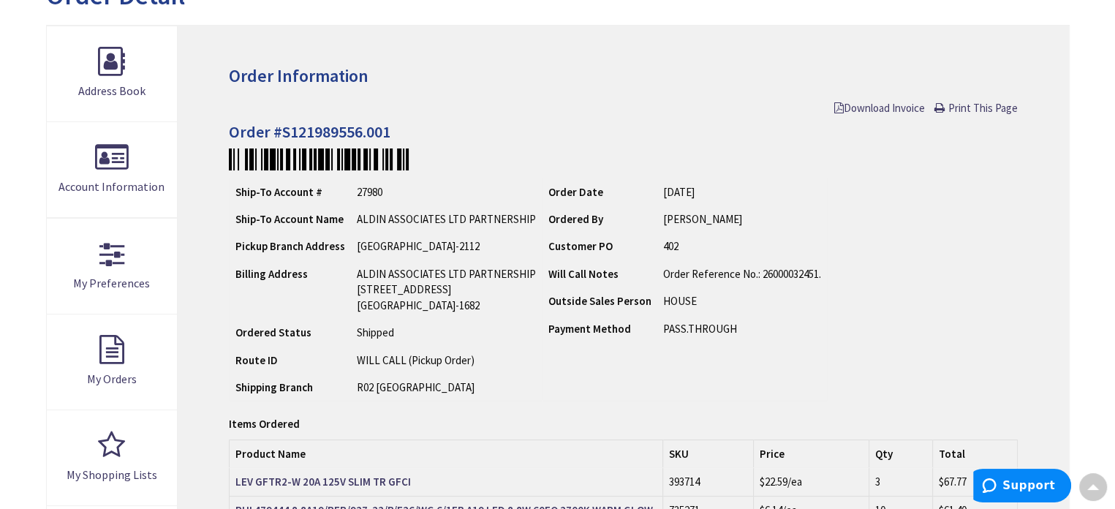
scroll to position [73, 0]
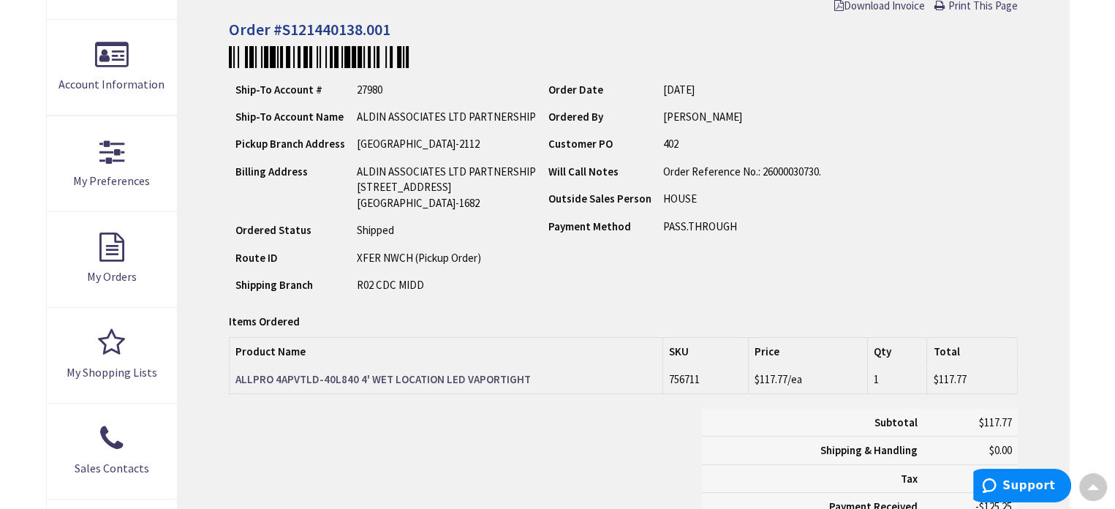
click at [317, 377] on strong "ALLPRO 4APVTLD-40L840 4' WET LOCATION LED VAPORTIGHT" at bounding box center [382, 379] width 295 height 14
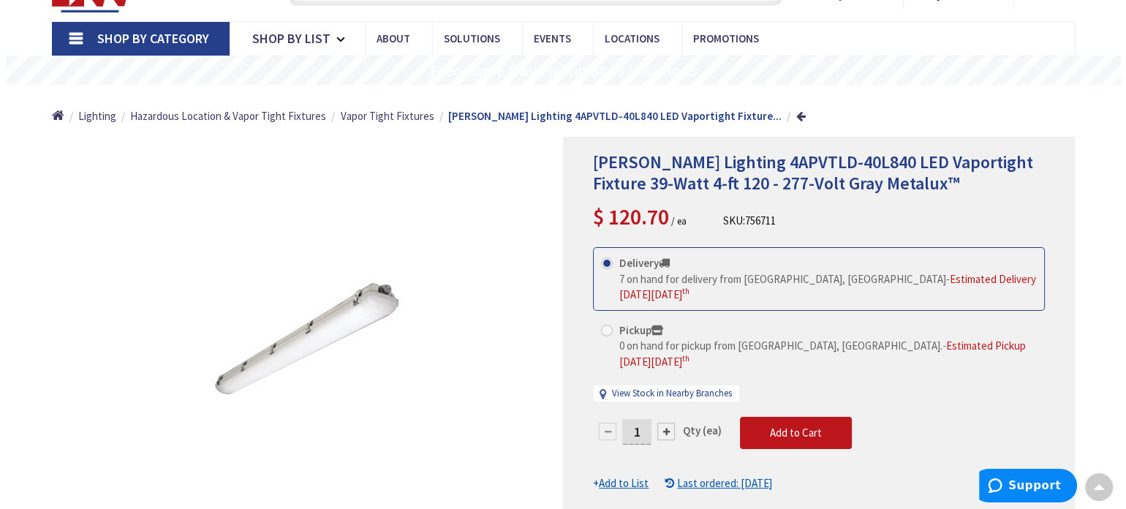
scroll to position [73, 0]
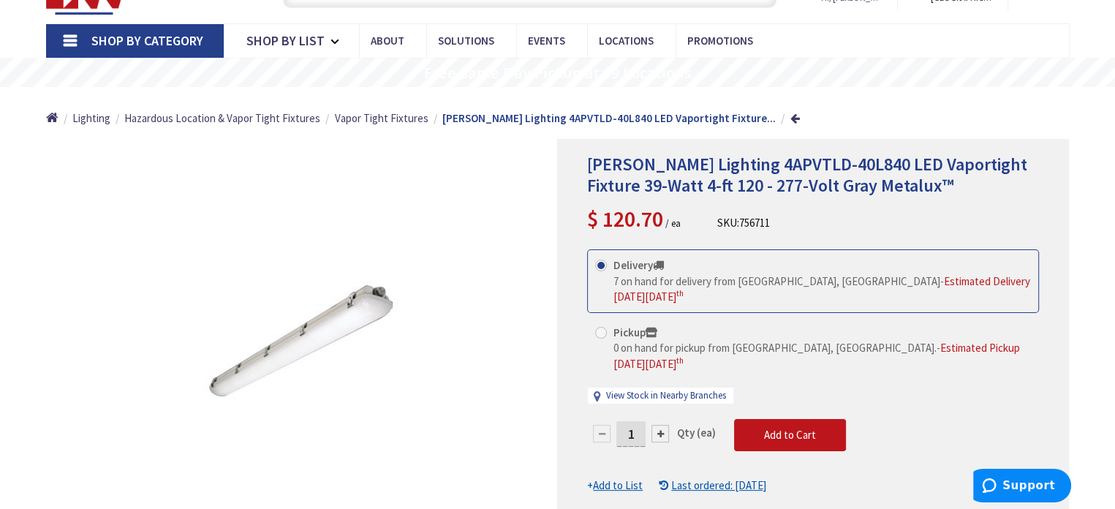
click at [601, 327] on span at bounding box center [601, 333] width 12 height 12
click at [601, 327] on input "Pickup 0 on hand for pickup from Norwich, CT. - Estimated Pickup on Wednesday, …" at bounding box center [604, 332] width 10 height 10
radio input "true"
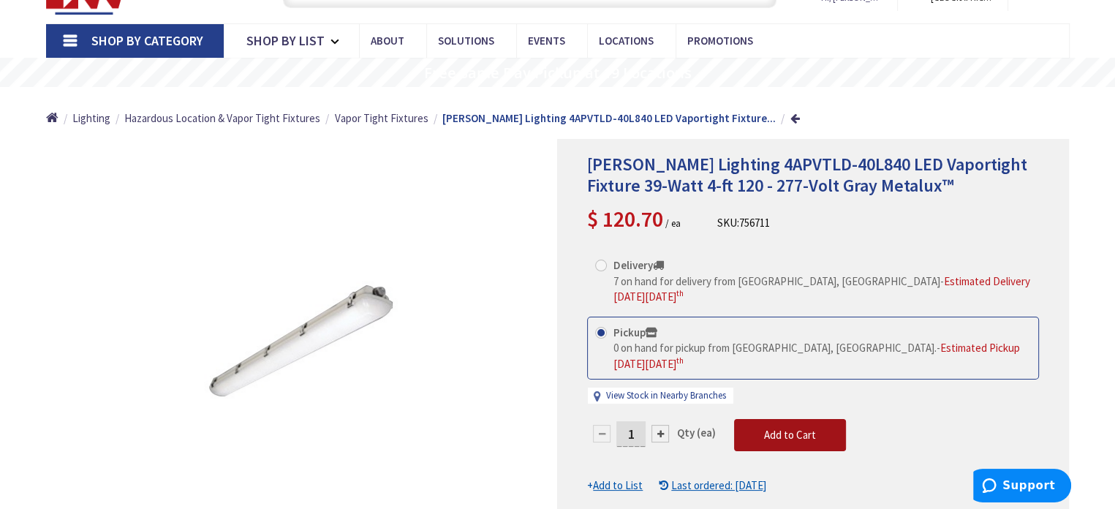
click at [811, 428] on span "Add to Cart" at bounding box center [790, 435] width 52 height 14
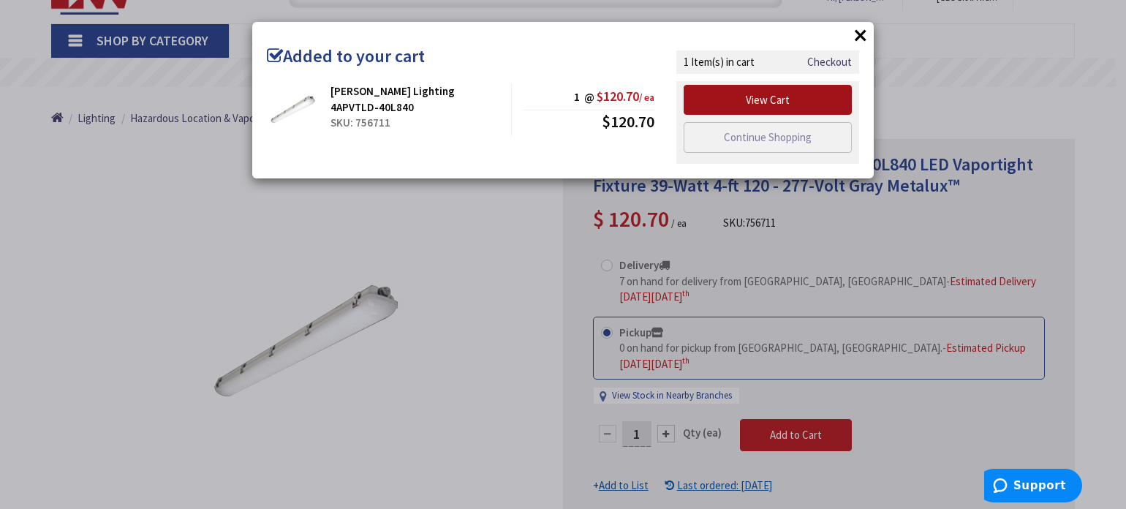
drag, startPoint x: 777, startPoint y: 94, endPoint x: 773, endPoint y: 100, distance: 7.5
click at [777, 94] on link "View Cart" at bounding box center [767, 100] width 168 height 31
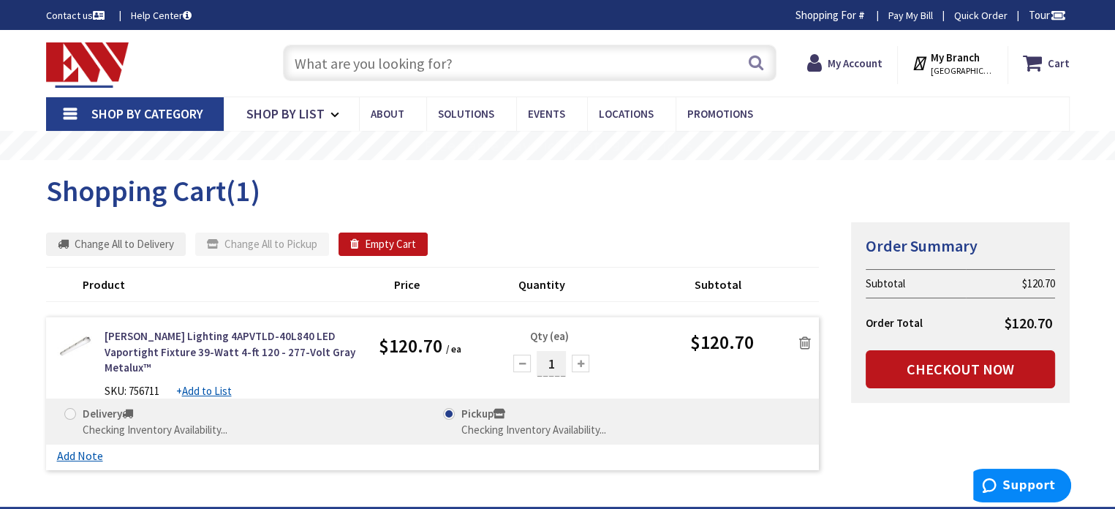
scroll to position [146, 0]
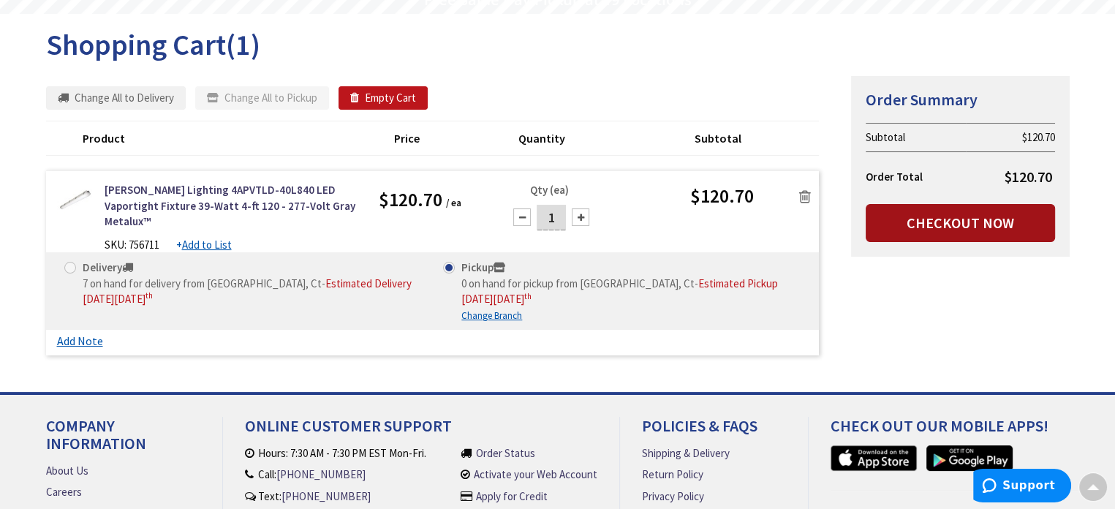
click at [972, 224] on link "Checkout Now" at bounding box center [959, 223] width 189 height 38
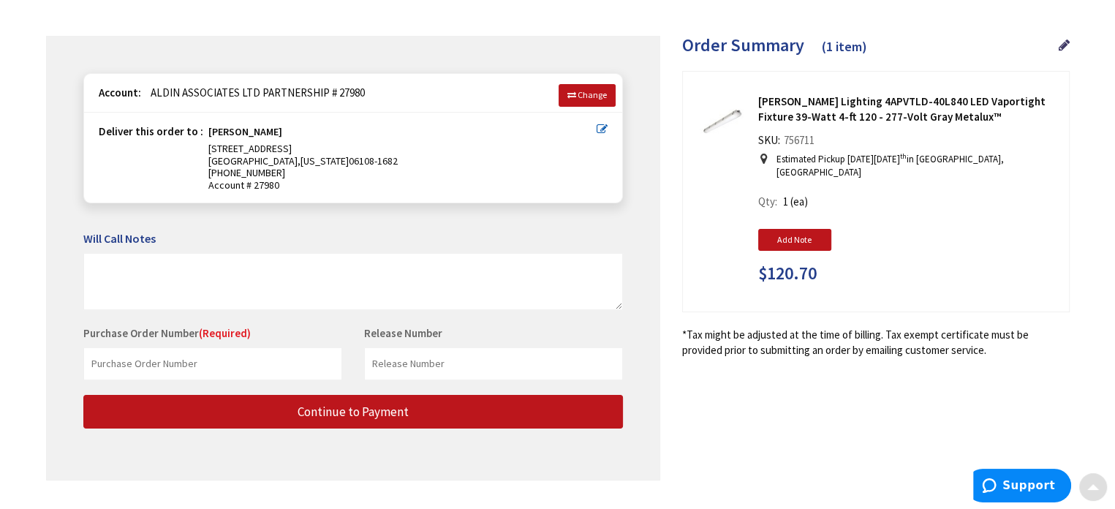
scroll to position [175, 0]
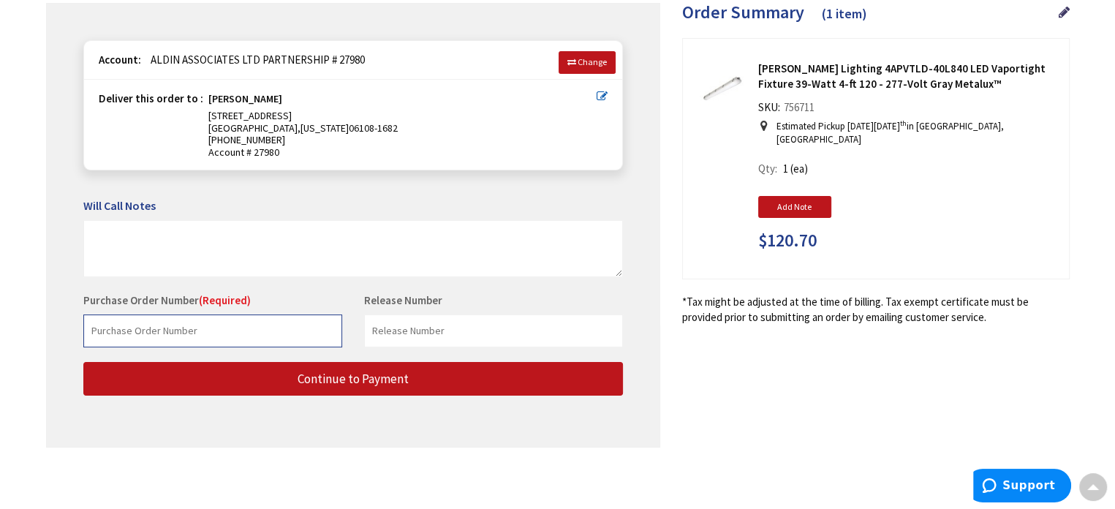
drag, startPoint x: 93, startPoint y: 323, endPoint x: 300, endPoint y: 317, distance: 206.9
click at [131, 319] on input "text" at bounding box center [212, 330] width 259 height 33
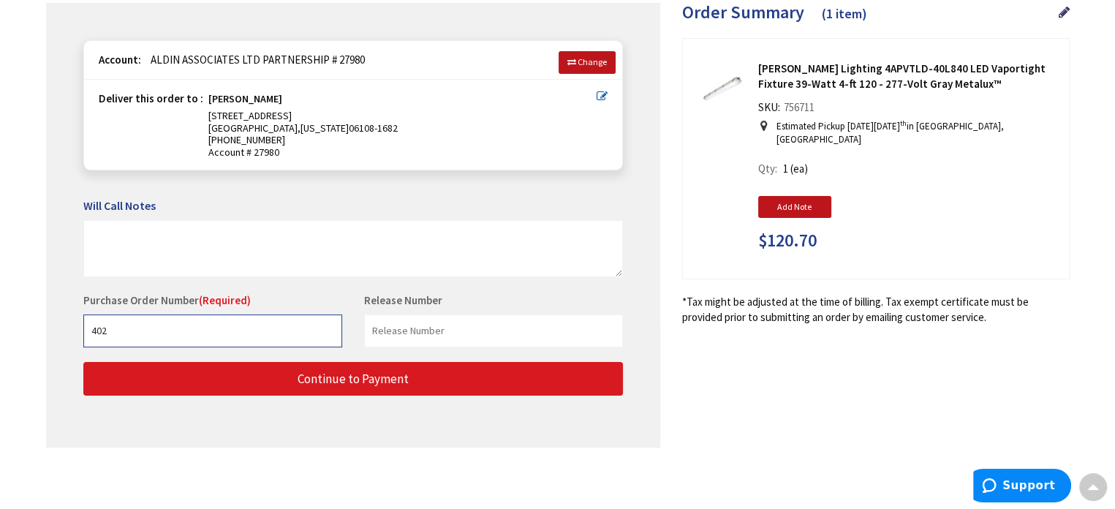
type input "402"
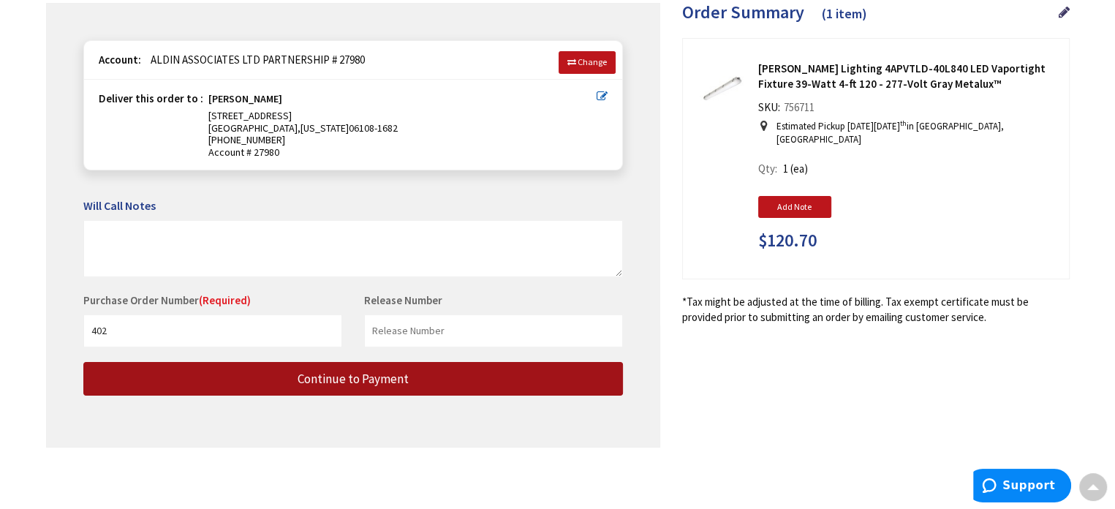
click at [374, 387] on button "Continue to Payment" at bounding box center [352, 379] width 539 height 34
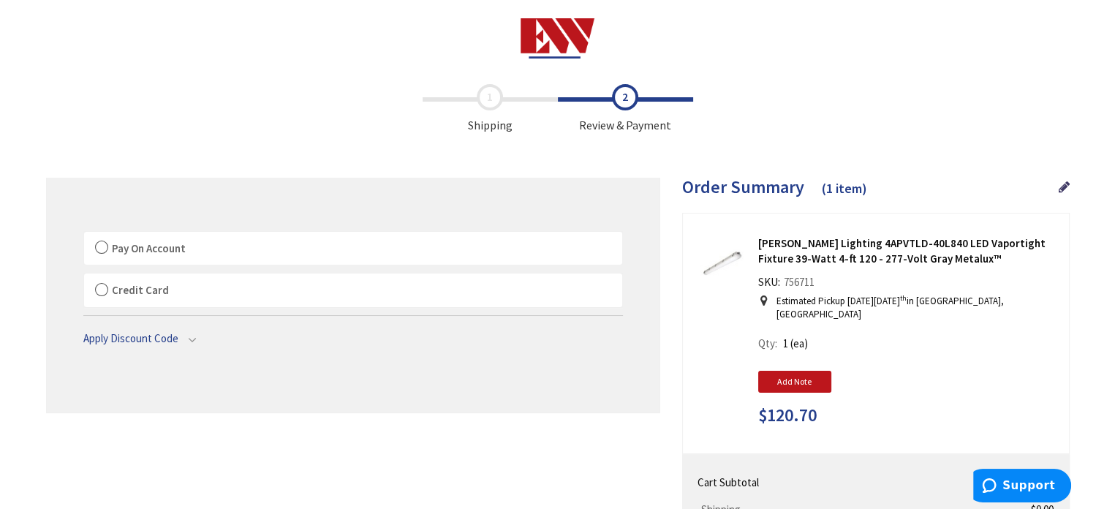
click at [100, 245] on label "Pay On Account" at bounding box center [353, 249] width 538 height 34
click at [84, 235] on input "Pay On Account" at bounding box center [84, 235] width 0 height 0
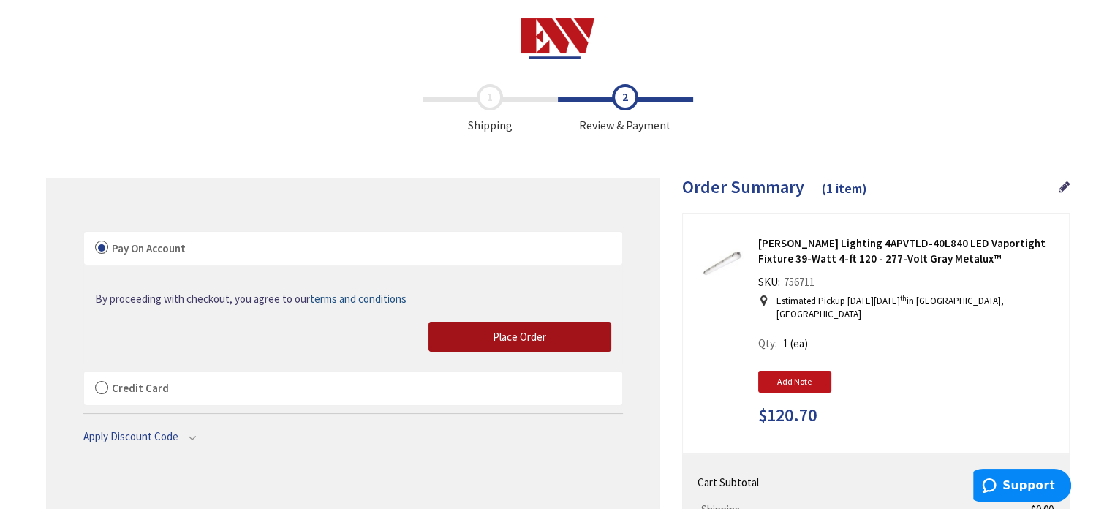
click at [521, 333] on span "Place Order" at bounding box center [519, 337] width 53 height 14
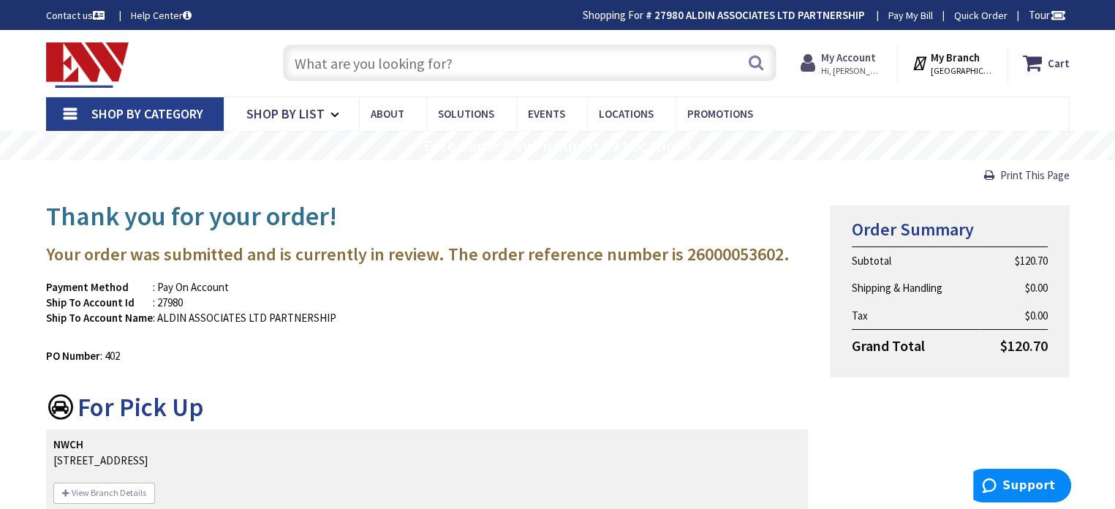
click at [865, 57] on strong "My Account" at bounding box center [848, 57] width 55 height 14
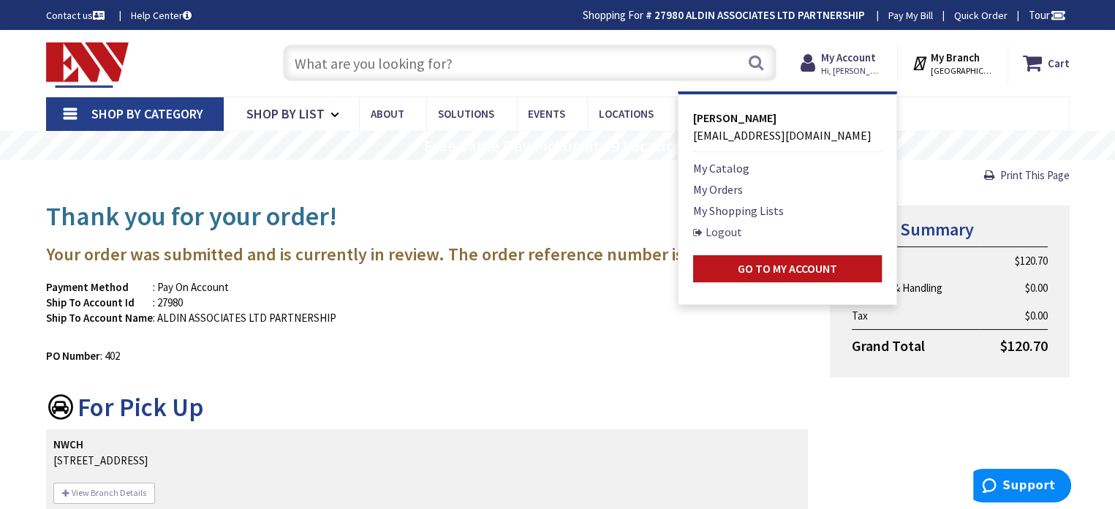
click at [732, 227] on link "Logout" at bounding box center [717, 232] width 49 height 18
